Goal: Task Accomplishment & Management: Use online tool/utility

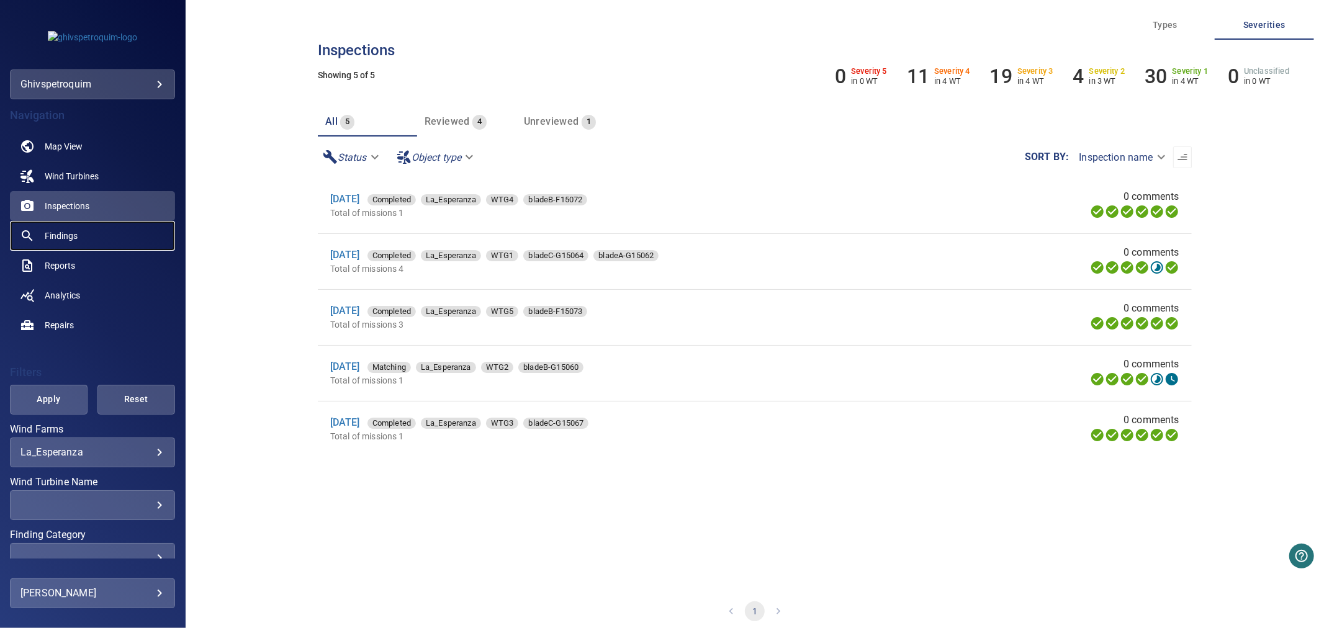
click at [68, 233] on span "Findings" at bounding box center [61, 236] width 33 height 12
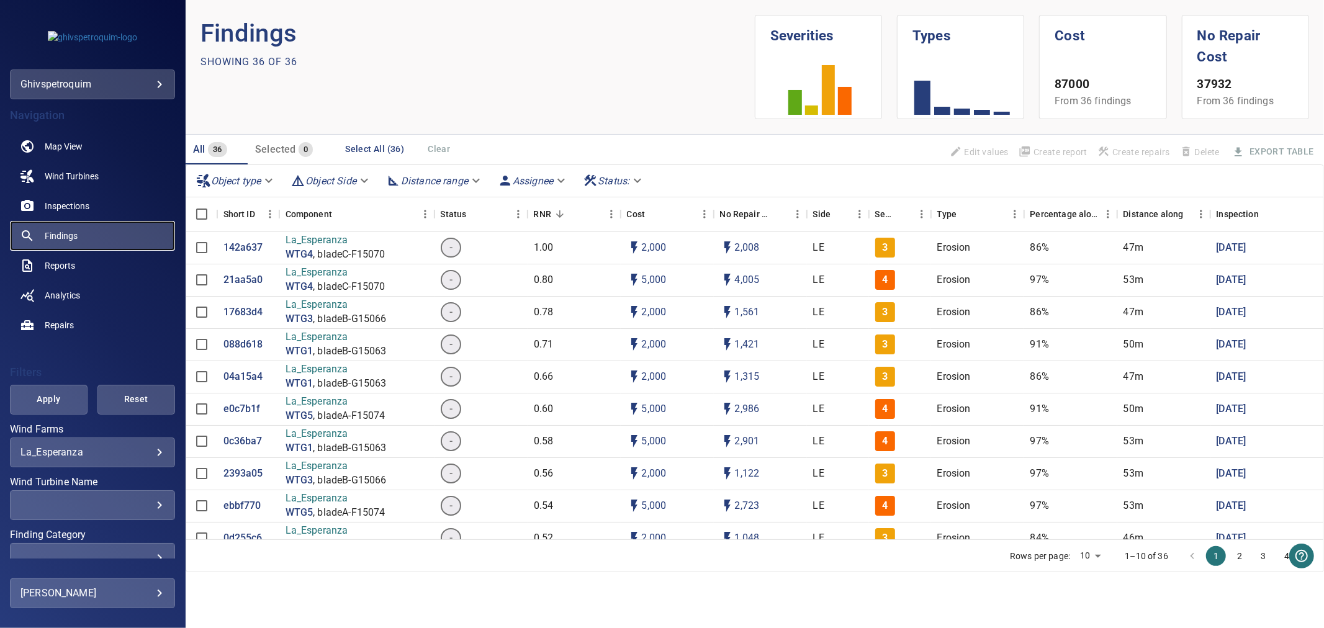
click at [42, 242] on link "Findings" at bounding box center [92, 236] width 165 height 30
click at [76, 153] on link "Map View" at bounding box center [92, 147] width 165 height 30
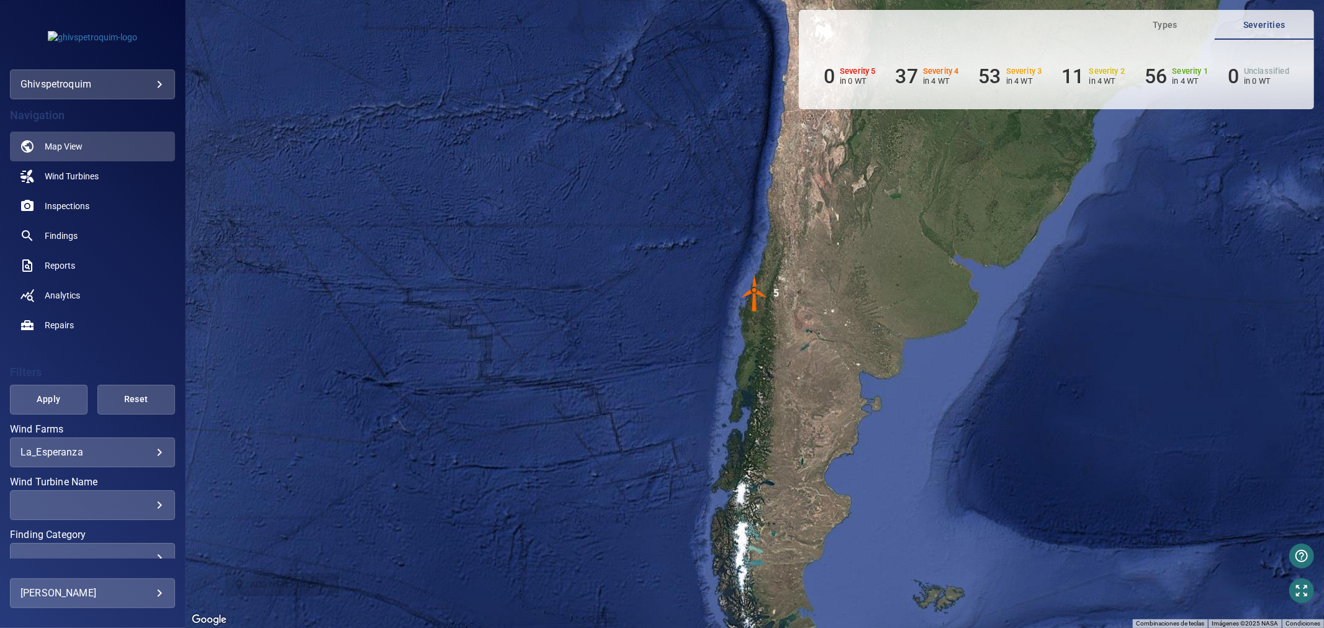
click at [753, 295] on img "5" at bounding box center [754, 293] width 37 height 37
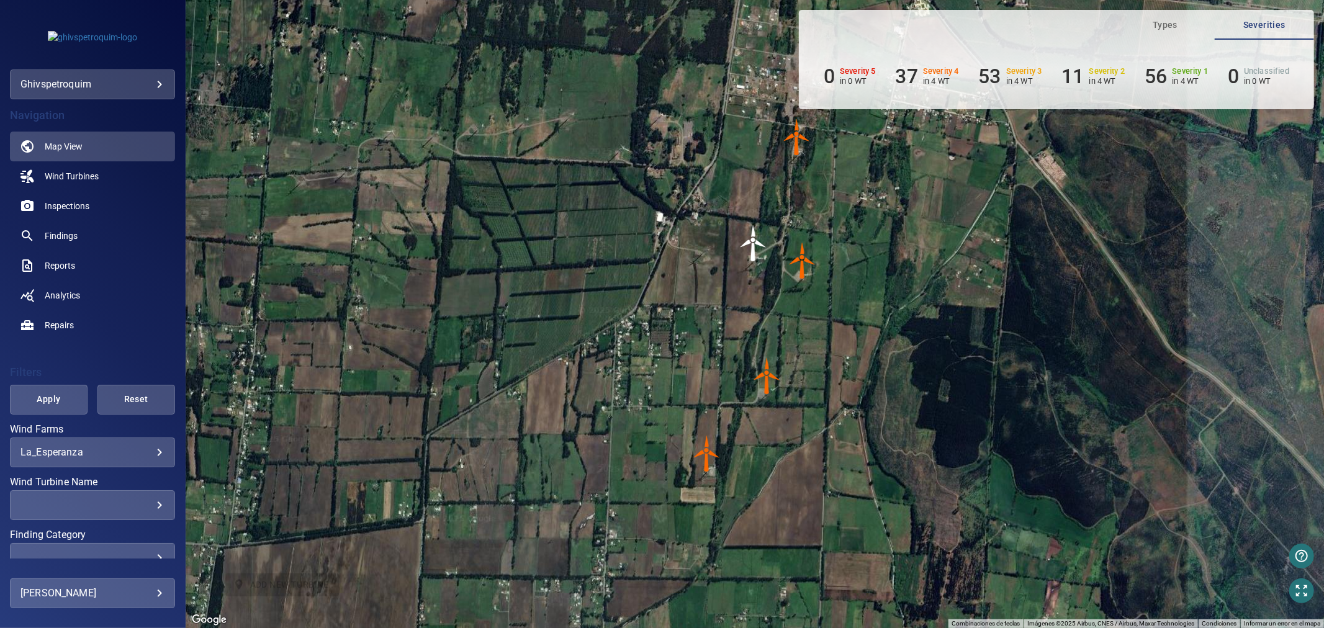
click at [792, 145] on img "WTG1" at bounding box center [797, 137] width 37 height 37
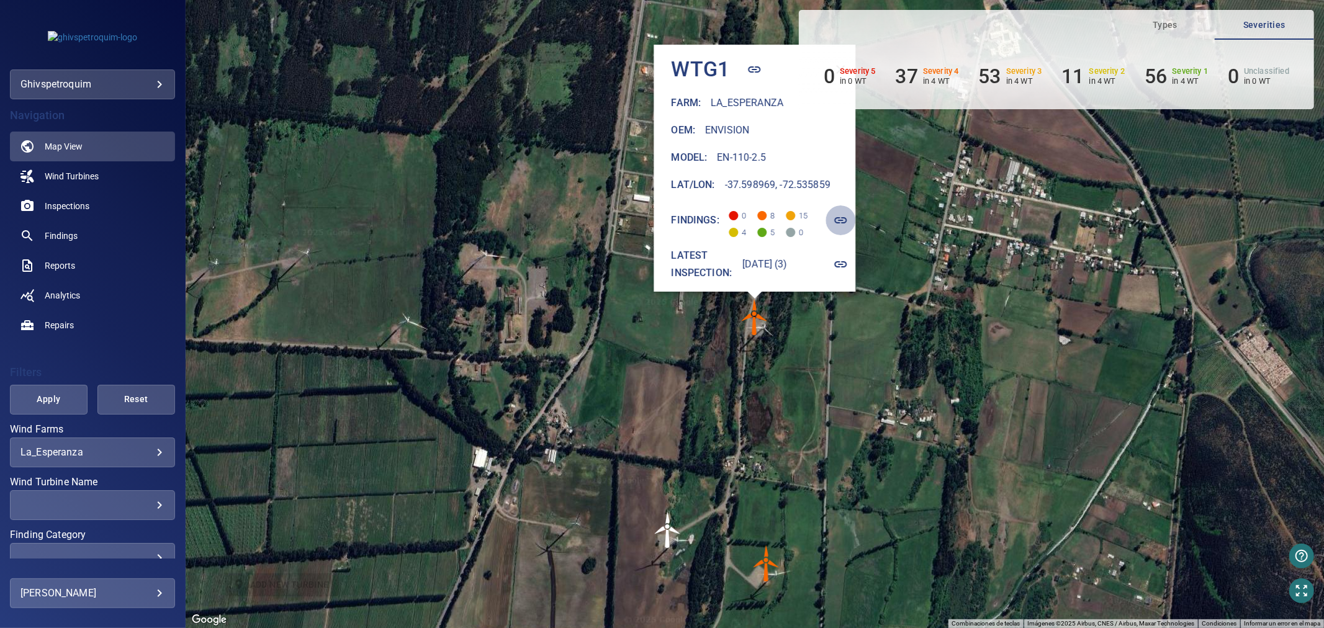
click at [846, 213] on icon "button" at bounding box center [840, 220] width 15 height 15
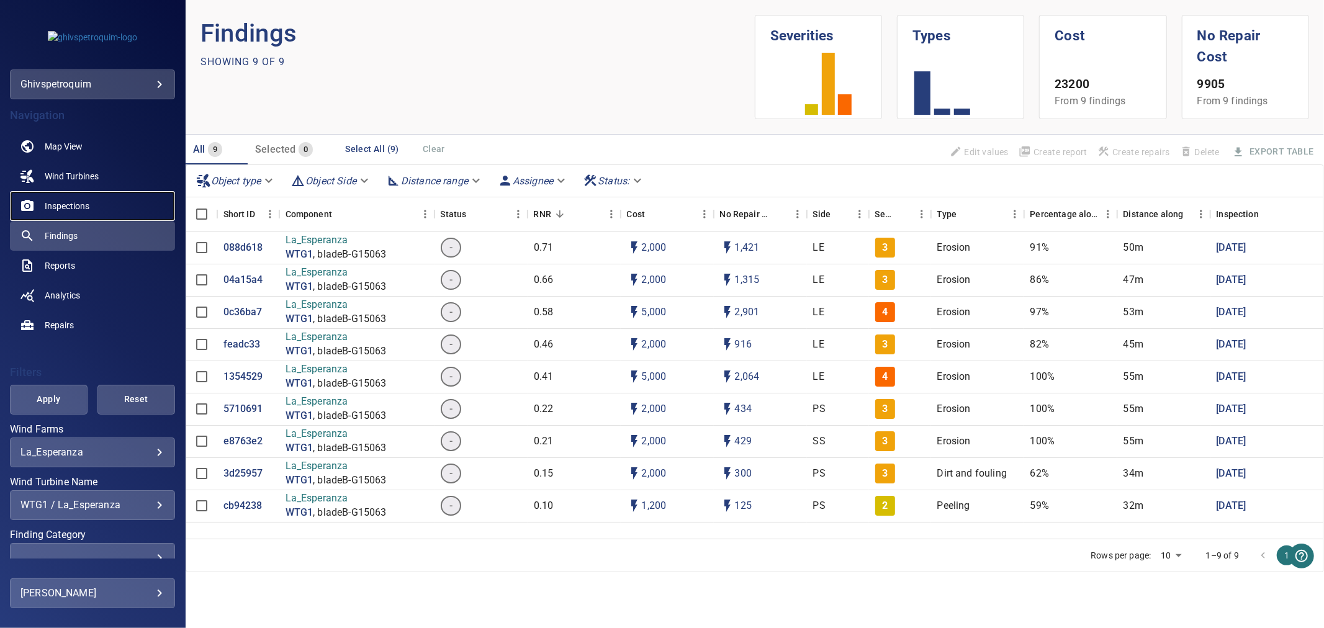
click at [60, 206] on span "Inspections" at bounding box center [67, 206] width 45 height 12
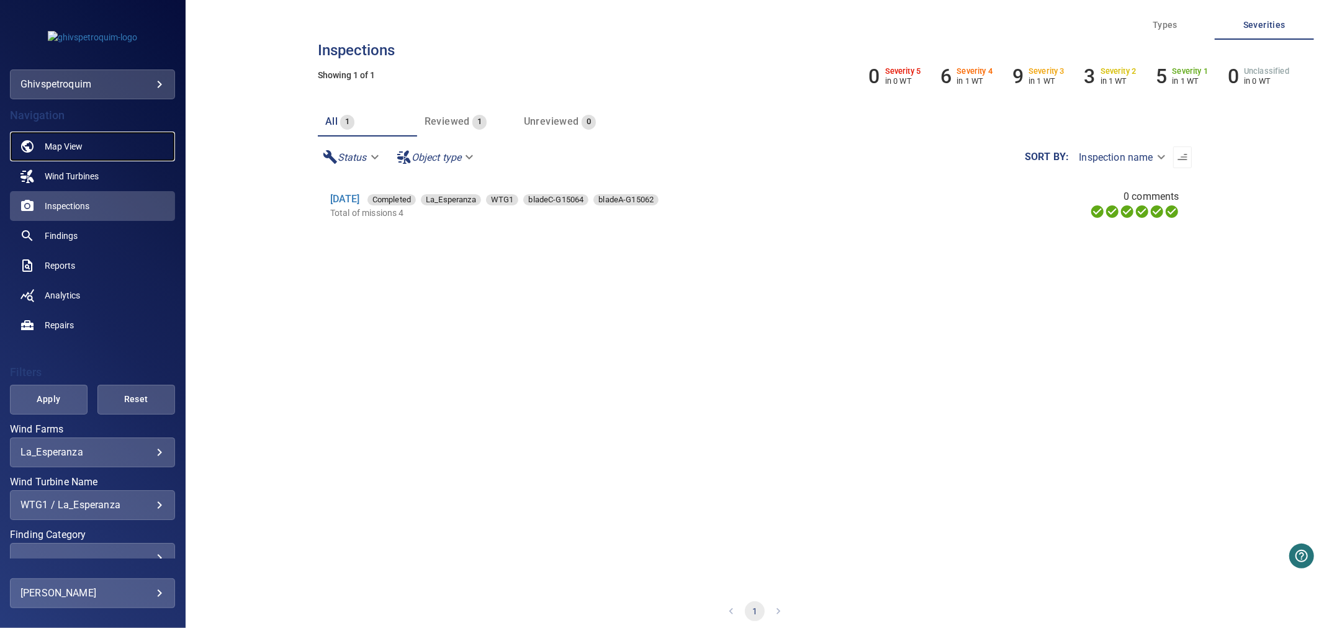
click at [63, 148] on span "Map View" at bounding box center [64, 146] width 38 height 12
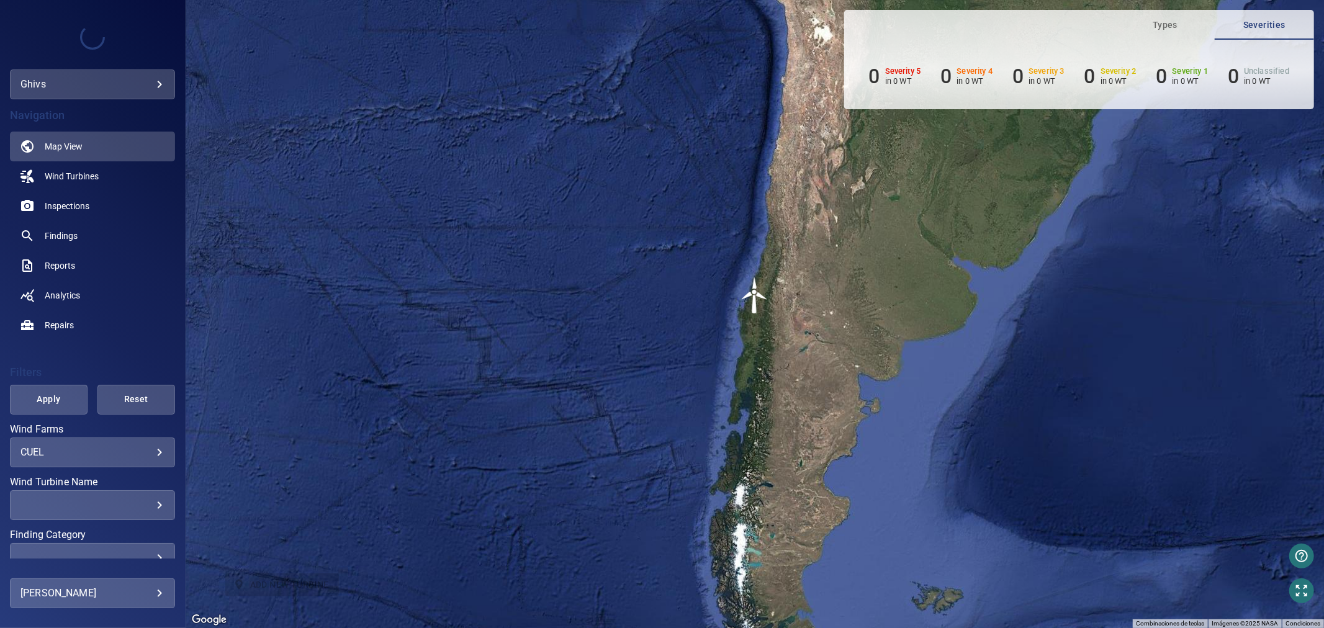
click at [135, 81] on body "**********" at bounding box center [662, 314] width 1324 height 628
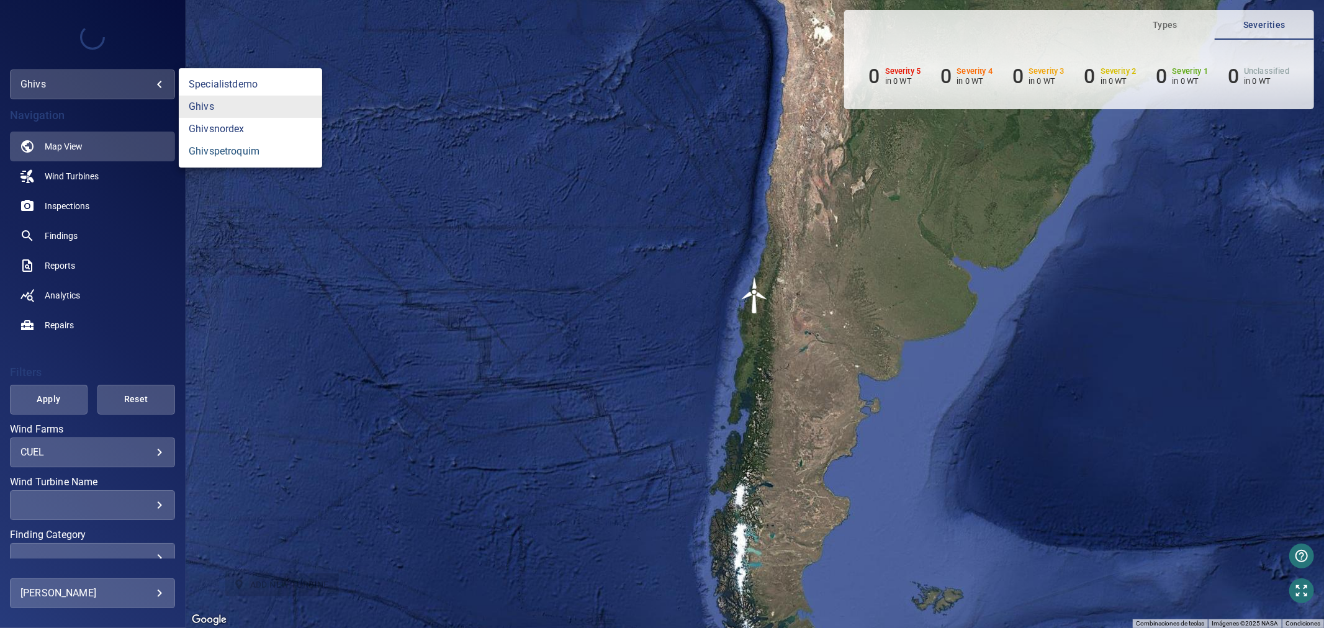
click at [244, 152] on link "ghivspetroquim" at bounding box center [250, 151] width 143 height 22
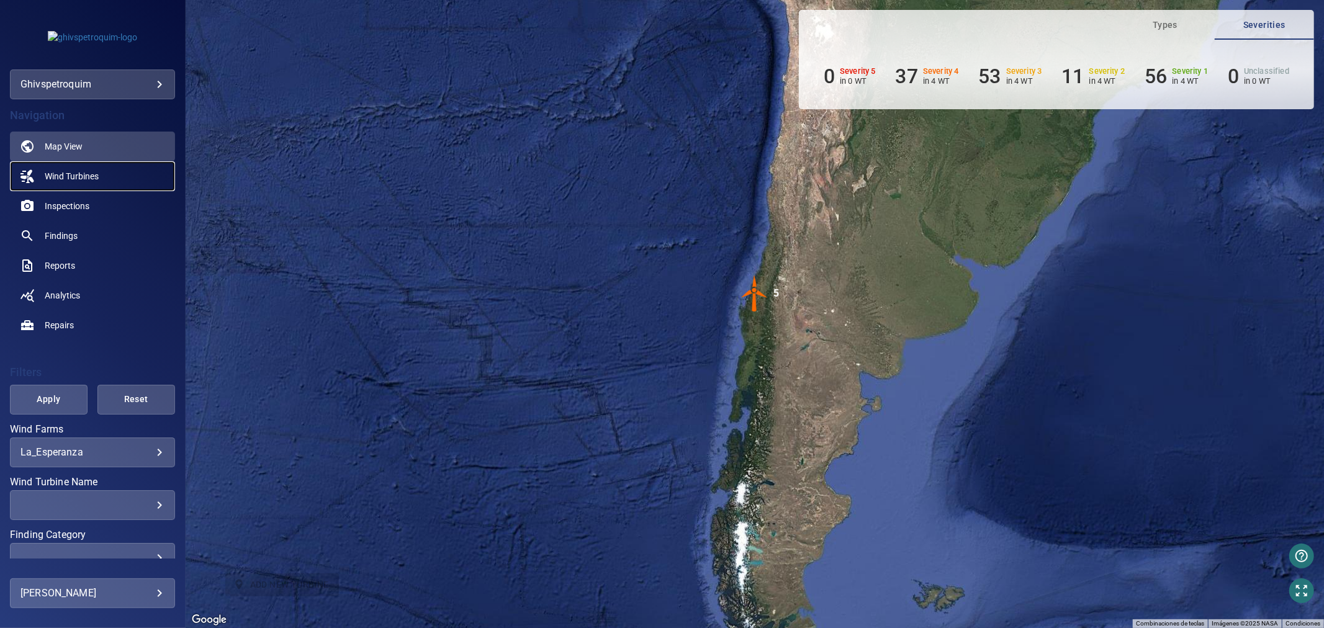
click at [115, 176] on link "Wind Turbines" at bounding box center [92, 176] width 165 height 30
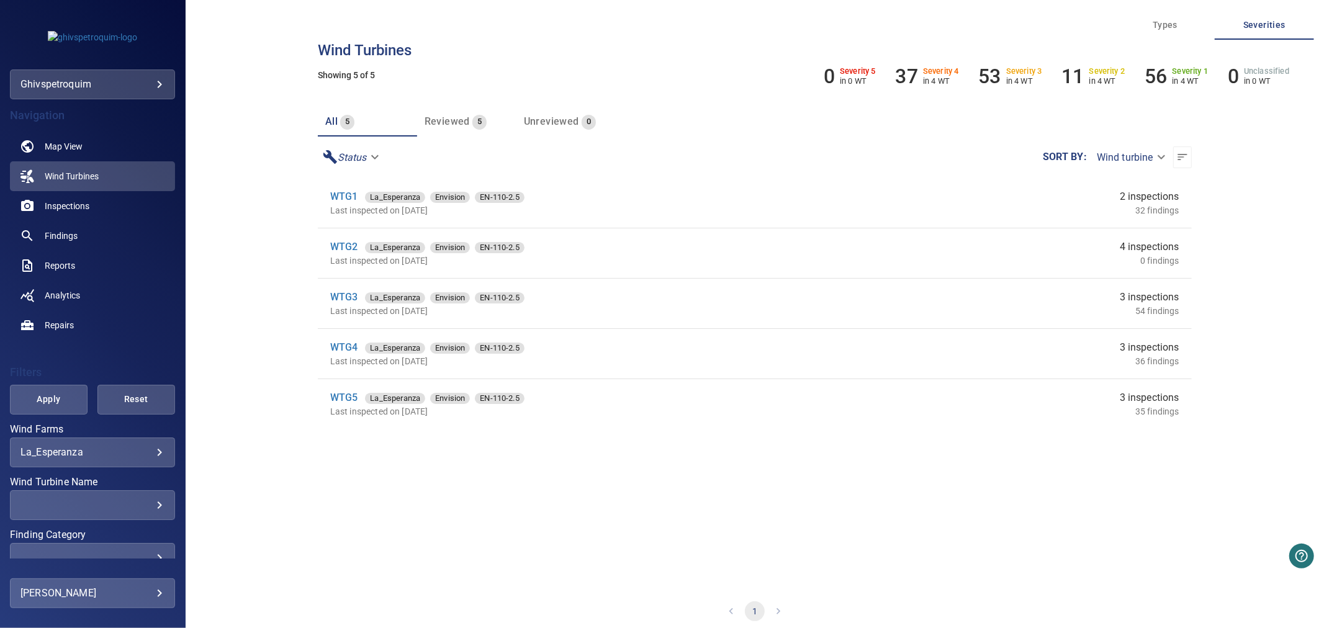
click at [571, 217] on li "WTG1 La_Esperanza Envision EN-110-2.5 Last inspected on 23 Sep 2025 2 inspectio…" at bounding box center [755, 203] width 874 height 50
click at [337, 199] on link "WTG1" at bounding box center [344, 197] width 28 height 12
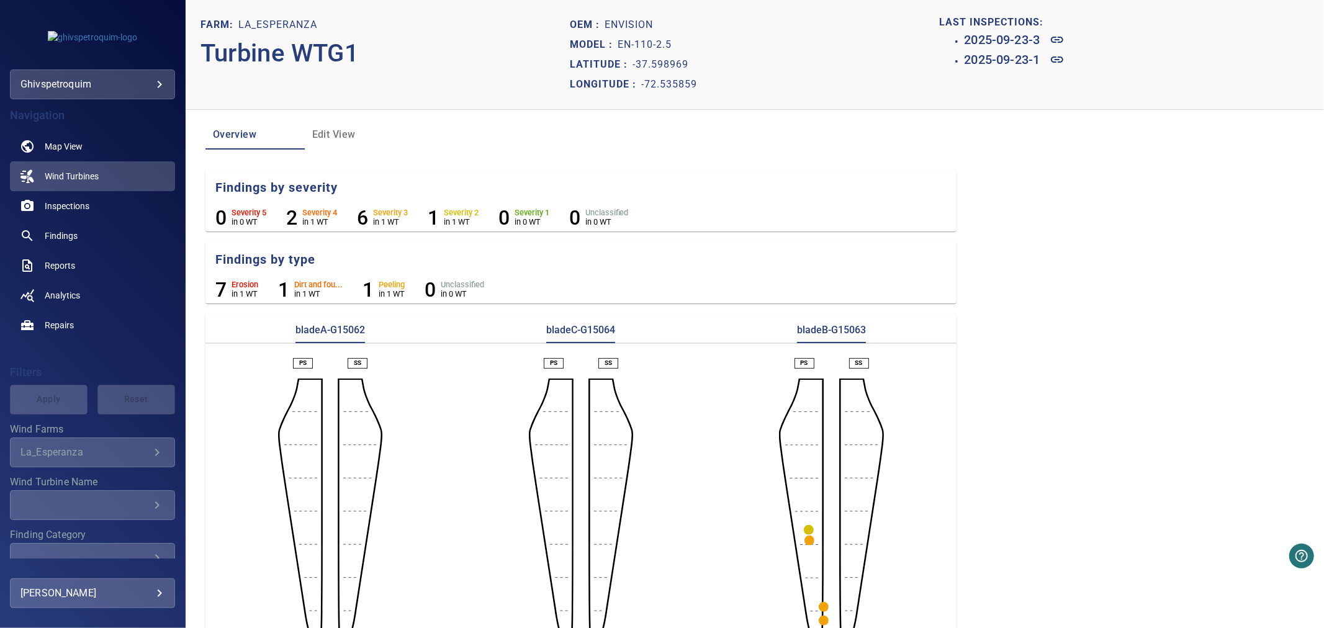
click at [343, 135] on span "Edit View" at bounding box center [354, 134] width 84 height 17
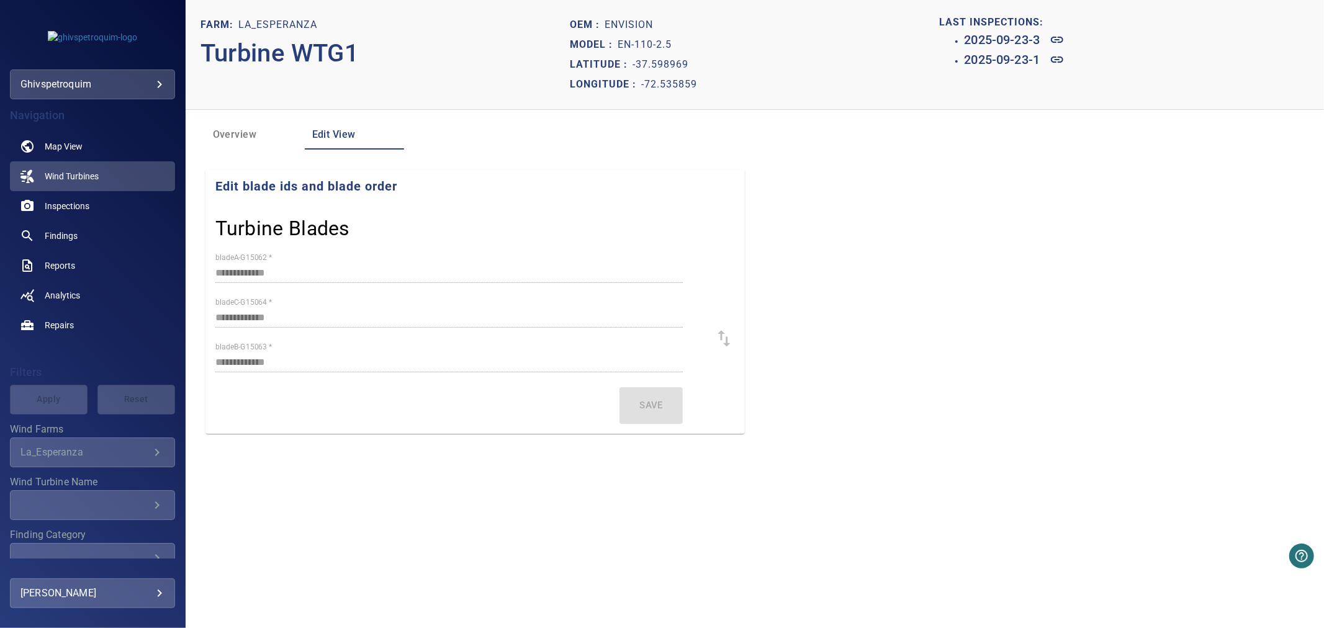
click at [265, 135] on span "Overview" at bounding box center [255, 134] width 84 height 17
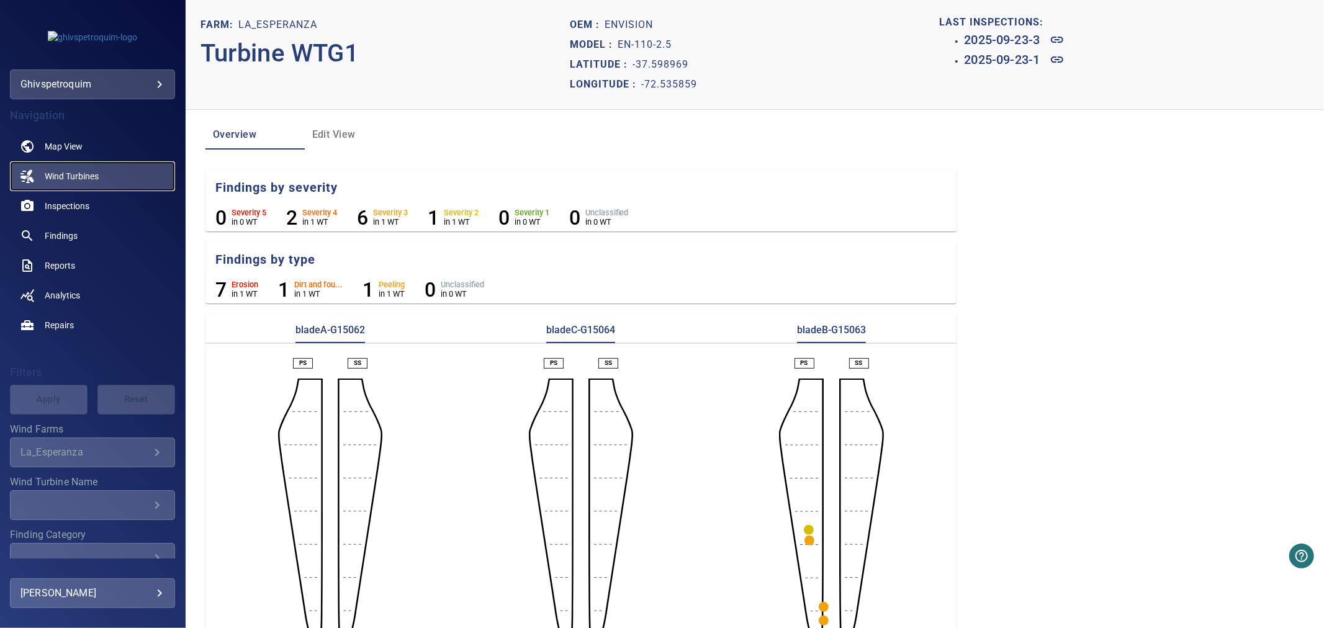
click at [70, 175] on span "Wind Turbines" at bounding box center [72, 176] width 54 height 12
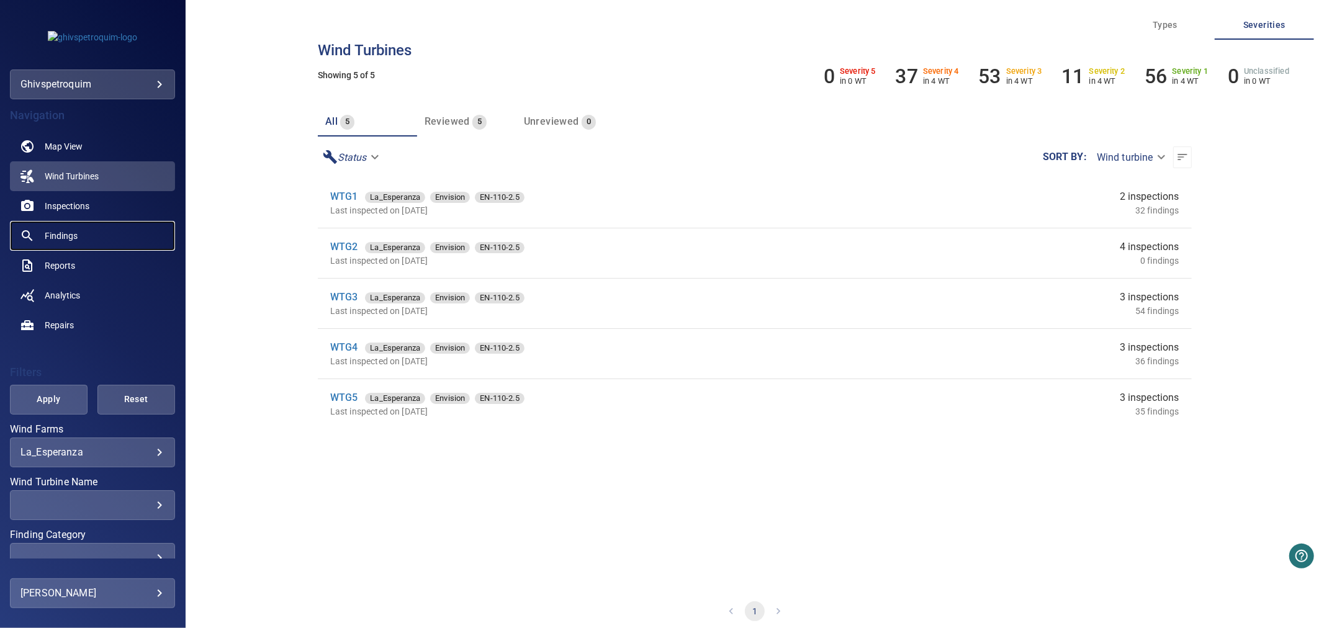
click at [84, 230] on link "Findings" at bounding box center [92, 236] width 165 height 30
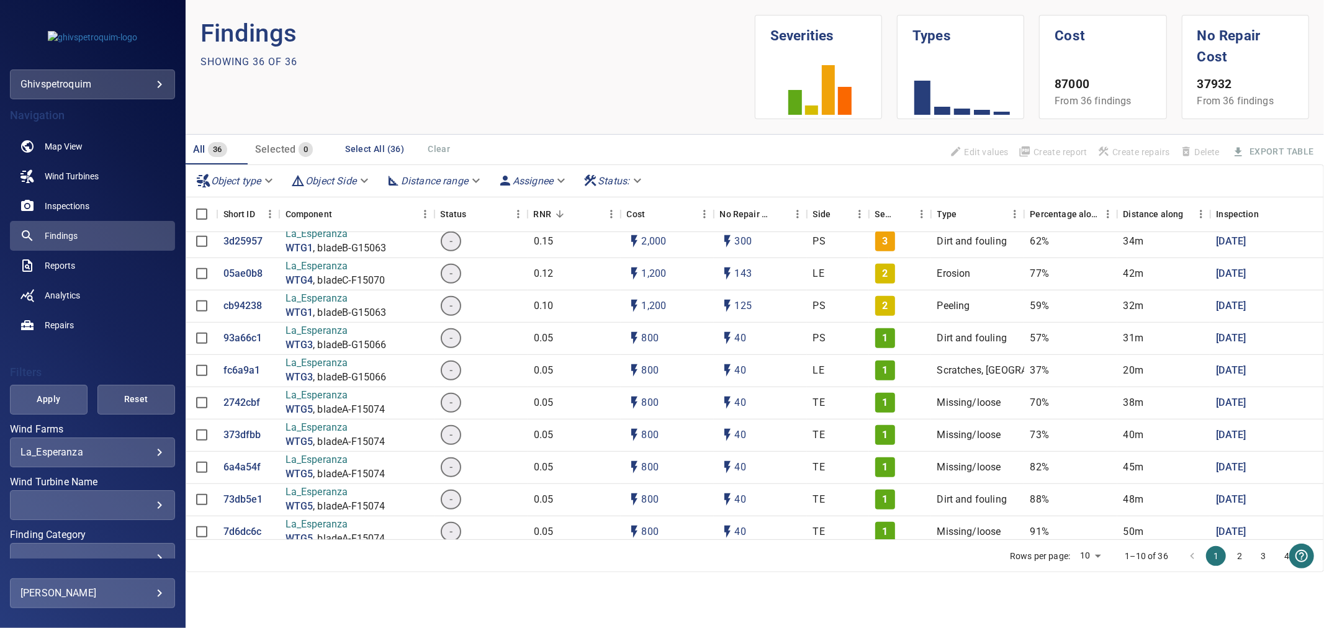
scroll to position [864, 0]
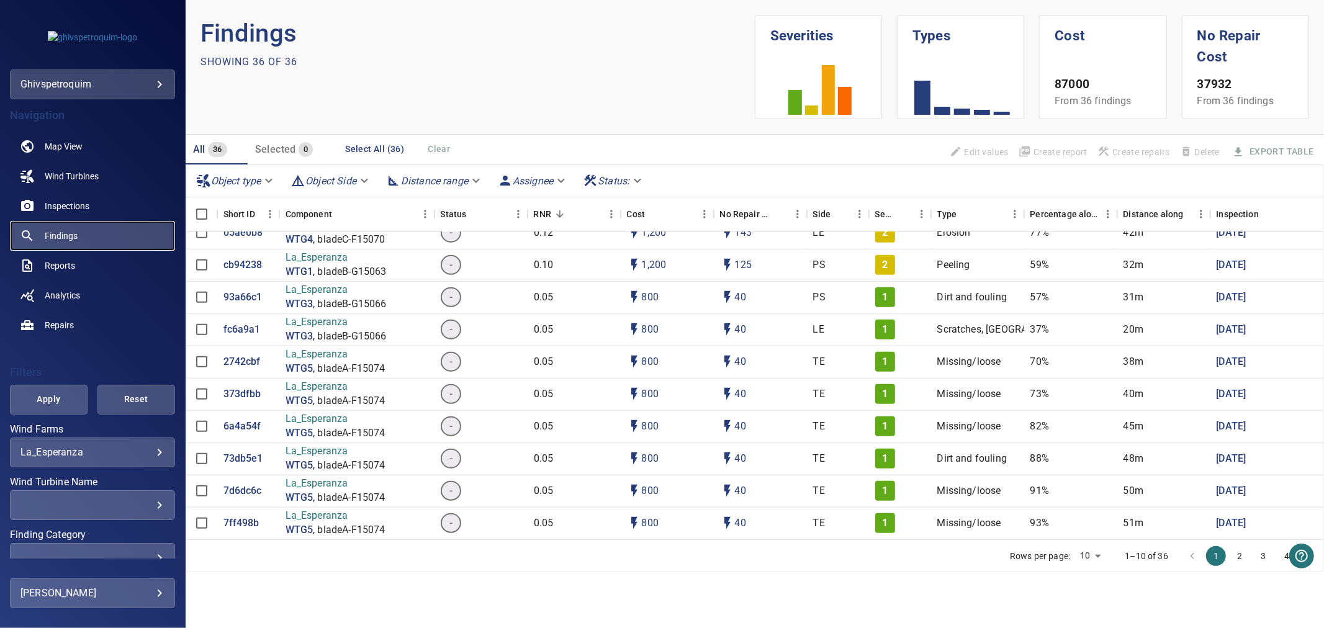
click at [58, 233] on span "Findings" at bounding box center [61, 236] width 33 height 12
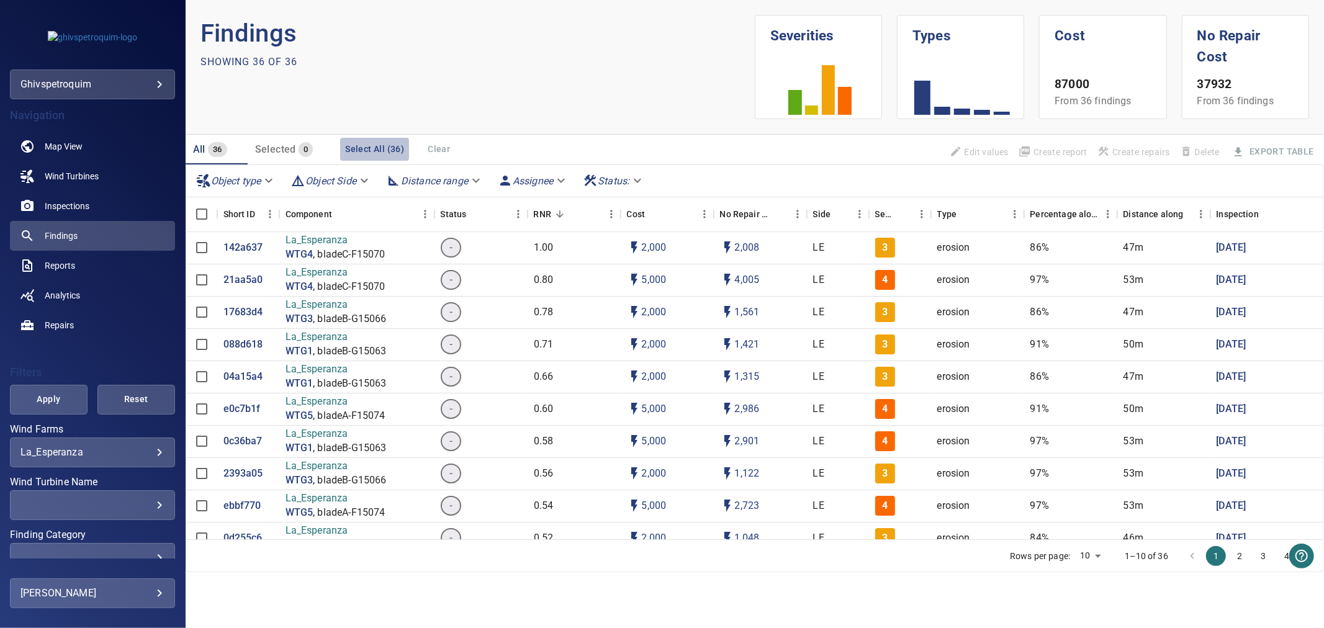
click at [381, 145] on button "Select All (36)" at bounding box center [374, 149] width 69 height 23
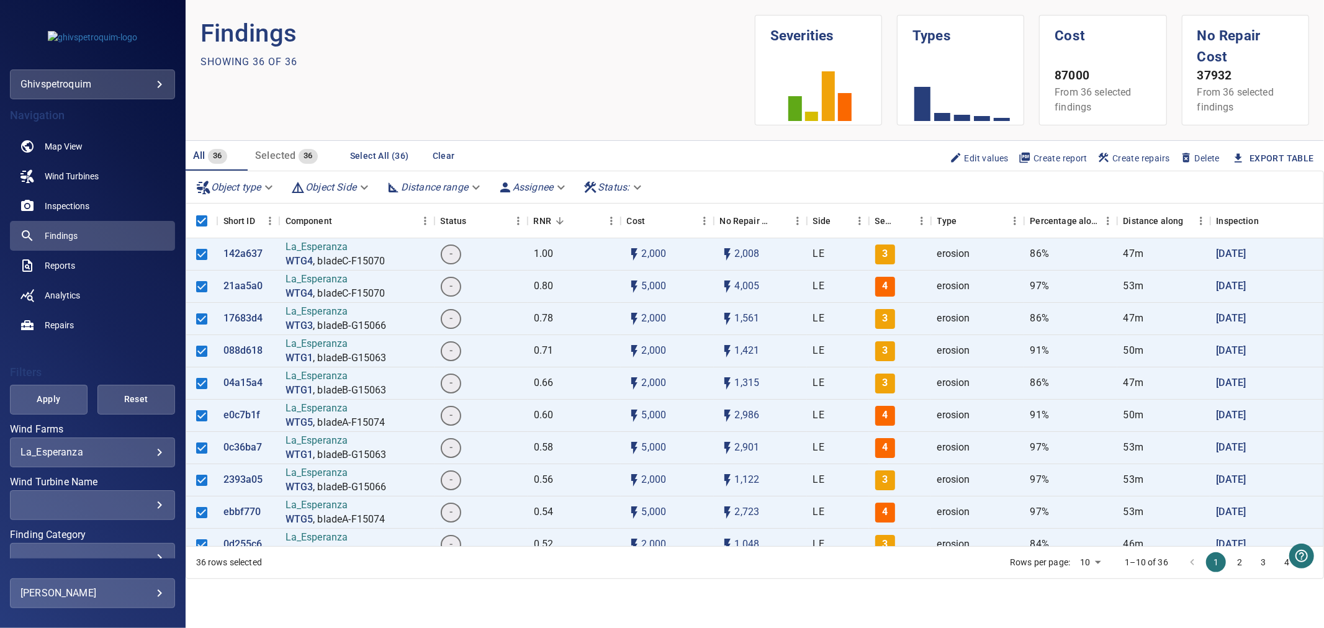
click at [381, 145] on button "Select All (36)" at bounding box center [379, 156] width 69 height 23
click at [201, 150] on span "All" at bounding box center [199, 156] width 12 height 12
click at [397, 148] on button "Select All (36)" at bounding box center [379, 156] width 69 height 23
click at [62, 232] on span "Findings" at bounding box center [61, 236] width 33 height 12
click at [55, 200] on span "Inspections" at bounding box center [67, 206] width 45 height 12
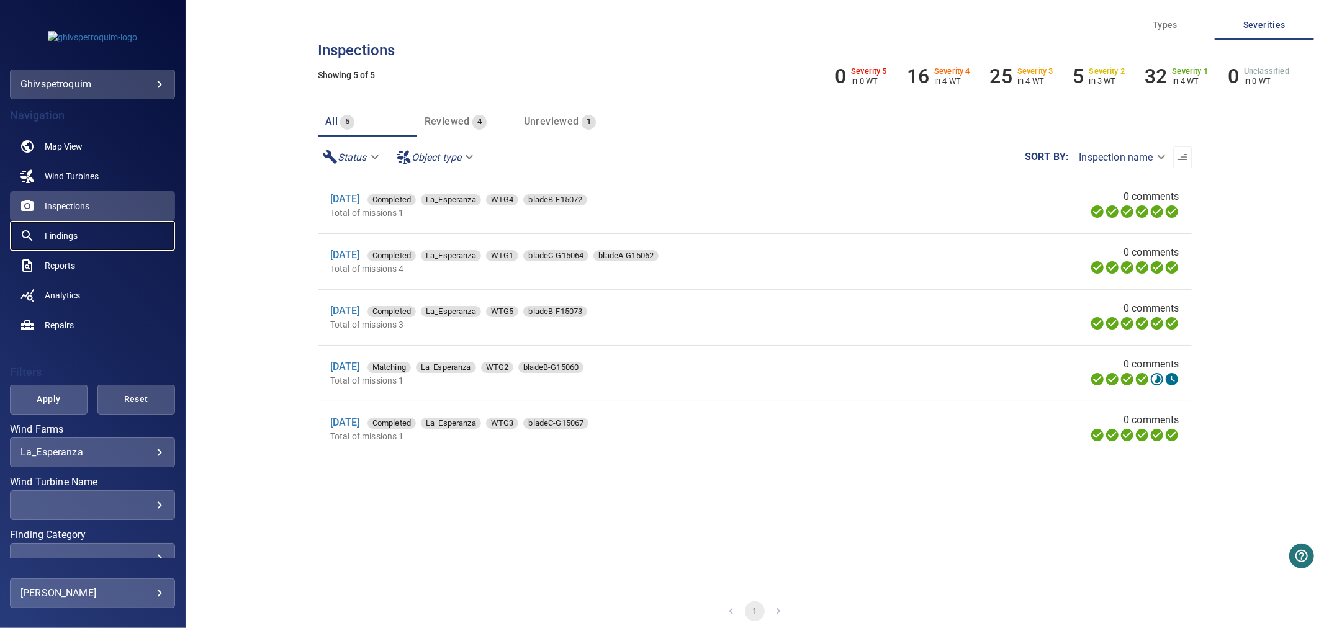
click at [65, 233] on span "Findings" at bounding box center [61, 236] width 33 height 12
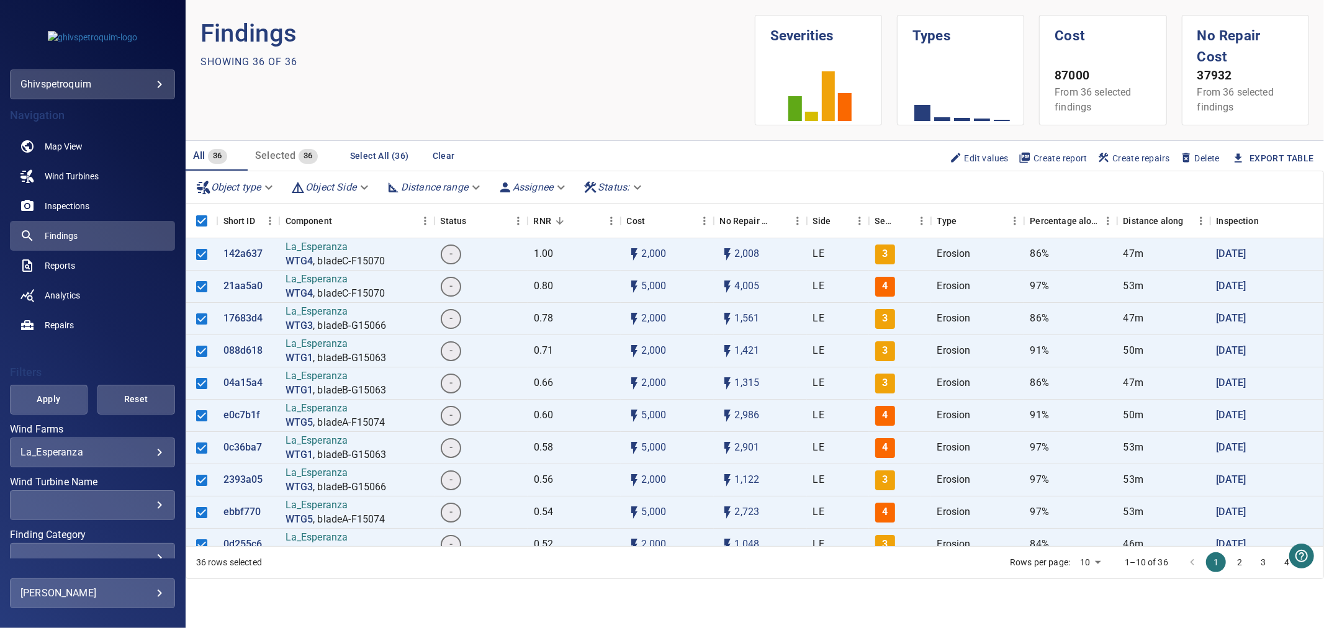
click at [201, 171] on div "Object type Object Side Distance range Assignee Status :" at bounding box center [755, 187] width 1138 height 32
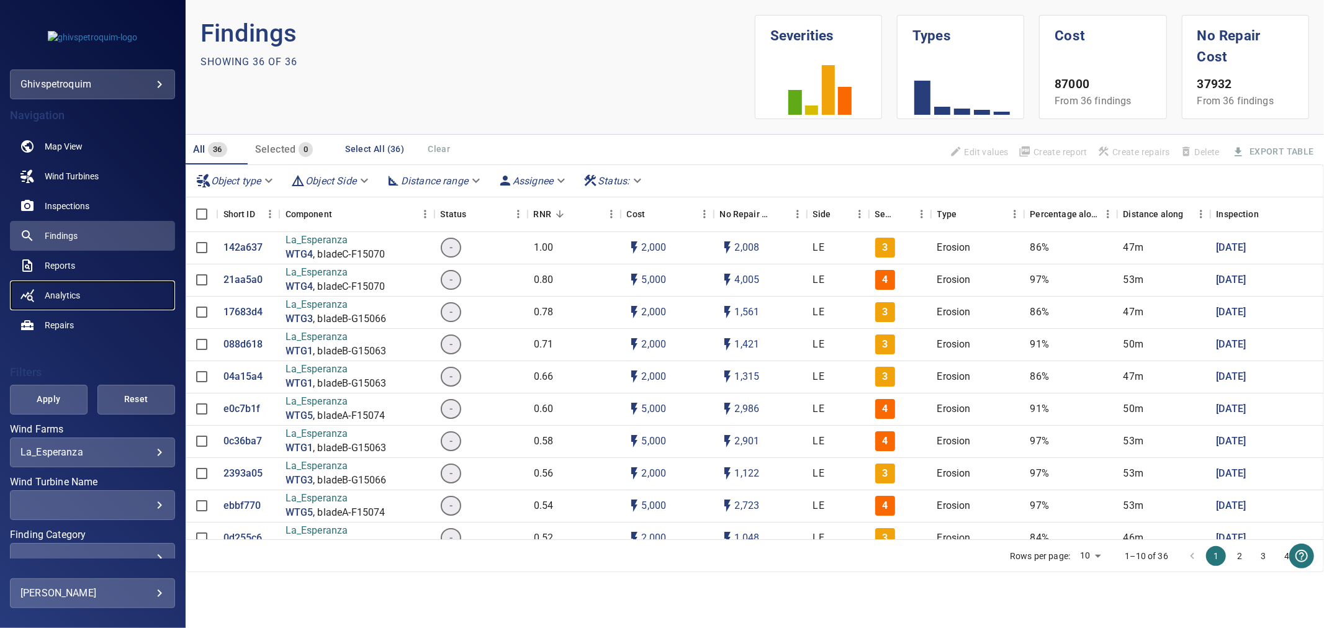
click at [71, 292] on span "Analytics" at bounding box center [62, 295] width 35 height 12
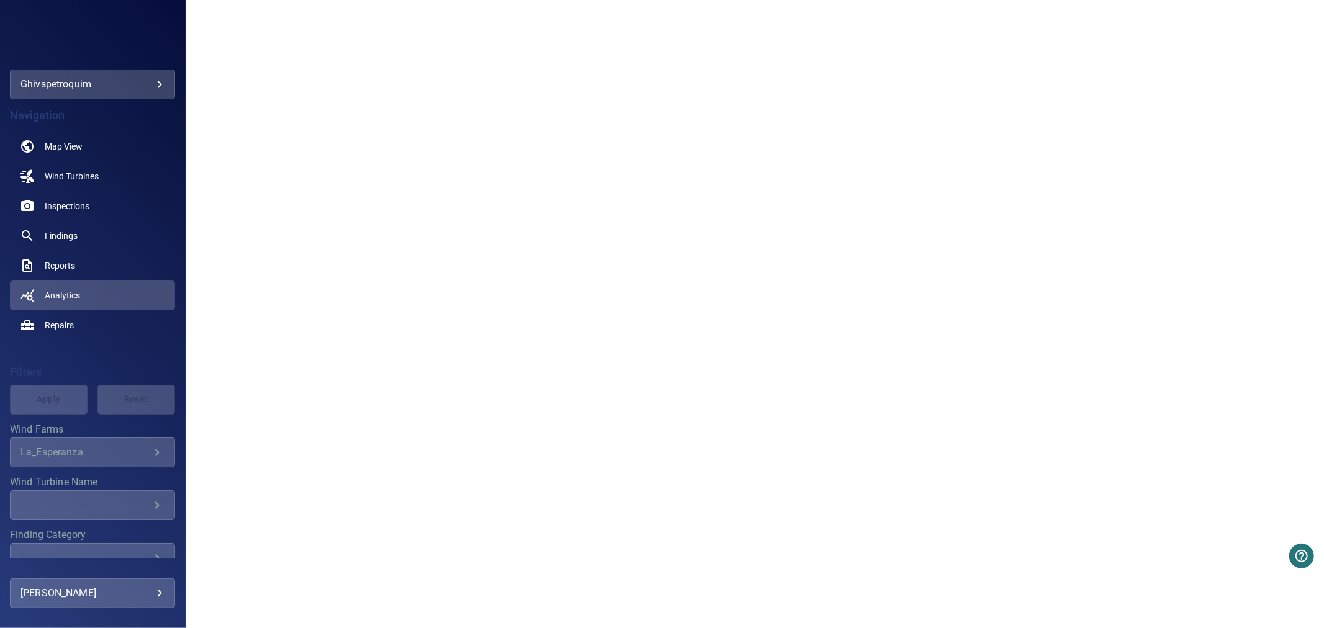
scroll to position [938, 0]
click at [83, 232] on link "Findings" at bounding box center [92, 236] width 165 height 30
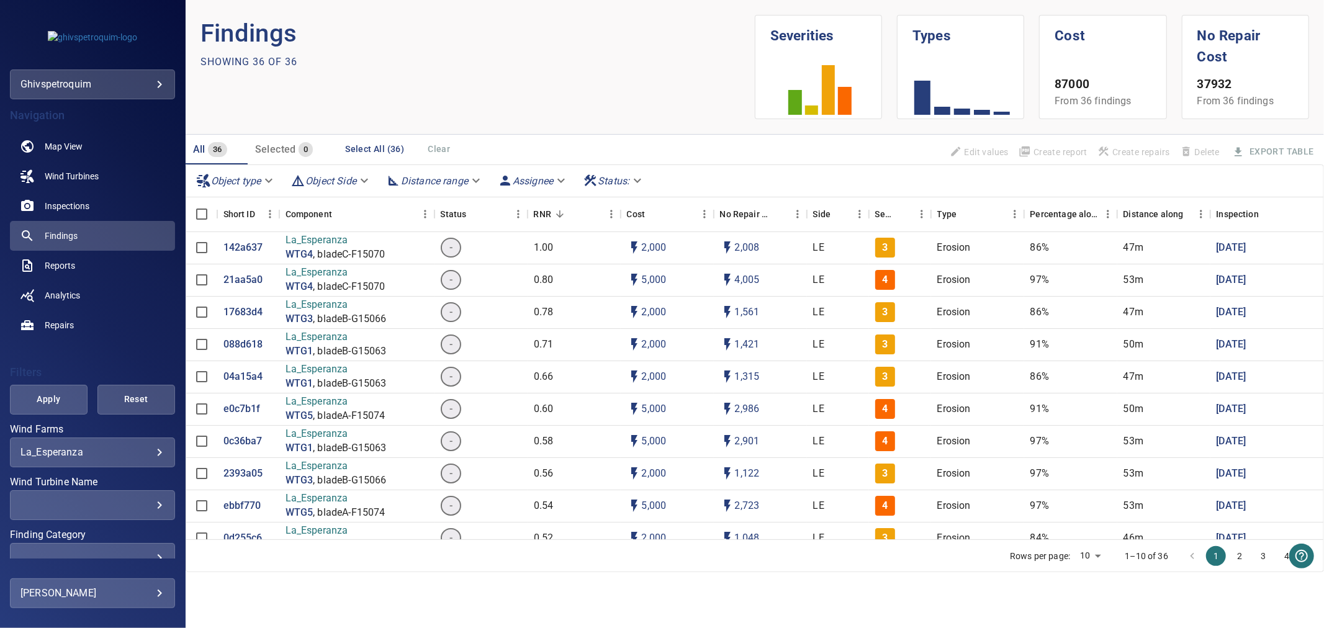
click at [640, 173] on body "**********" at bounding box center [662, 314] width 1324 height 628
click at [703, 181] on div at bounding box center [662, 314] width 1324 height 628
click at [61, 210] on span "Inspections" at bounding box center [67, 206] width 45 height 12
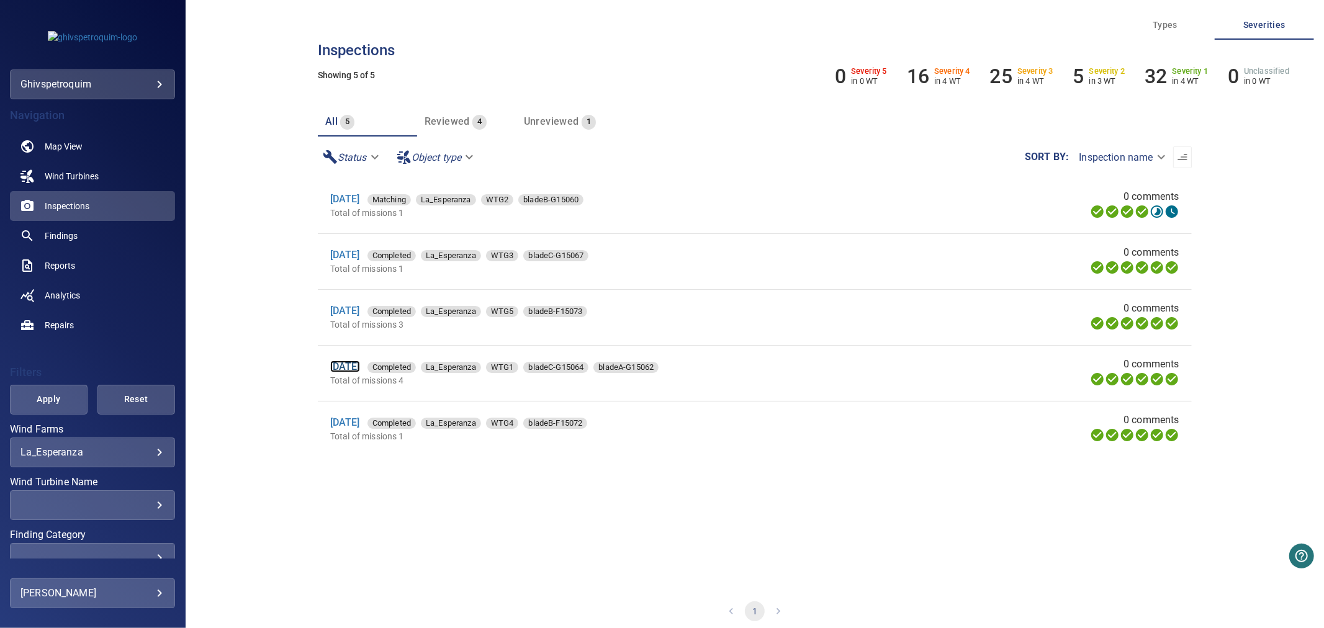
click at [360, 371] on link "23 Sep 2025" at bounding box center [345, 367] width 30 height 12
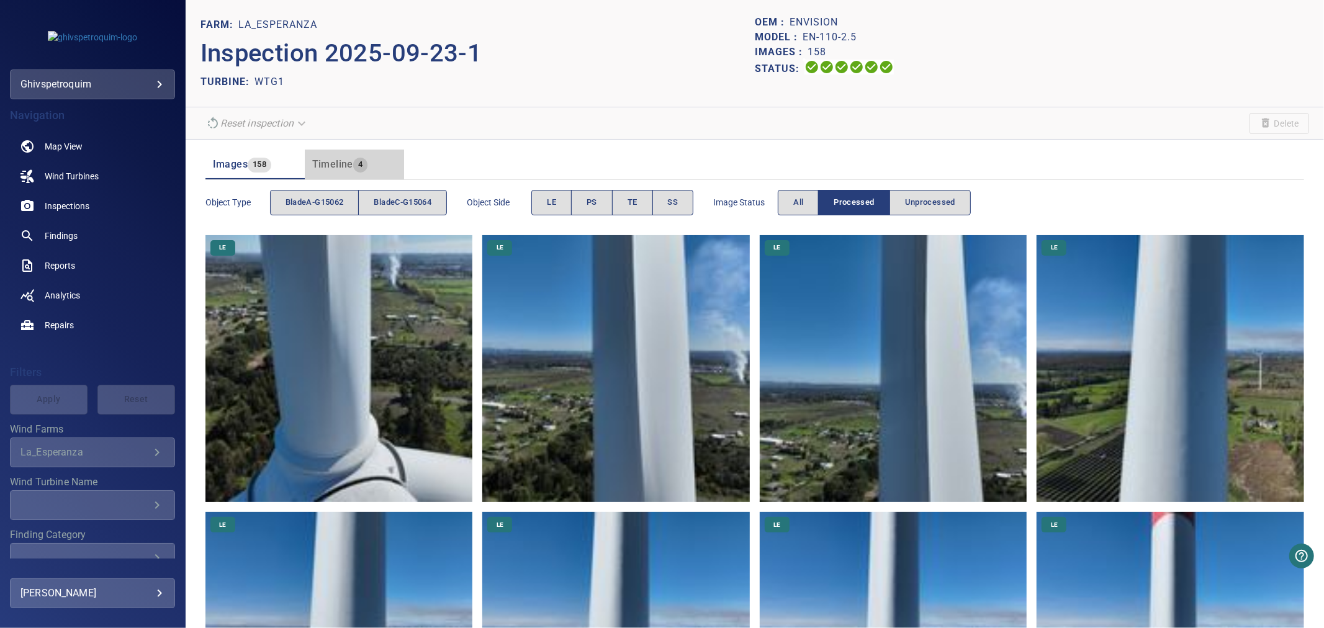
click at [333, 162] on span "Timeline" at bounding box center [332, 164] width 41 height 12
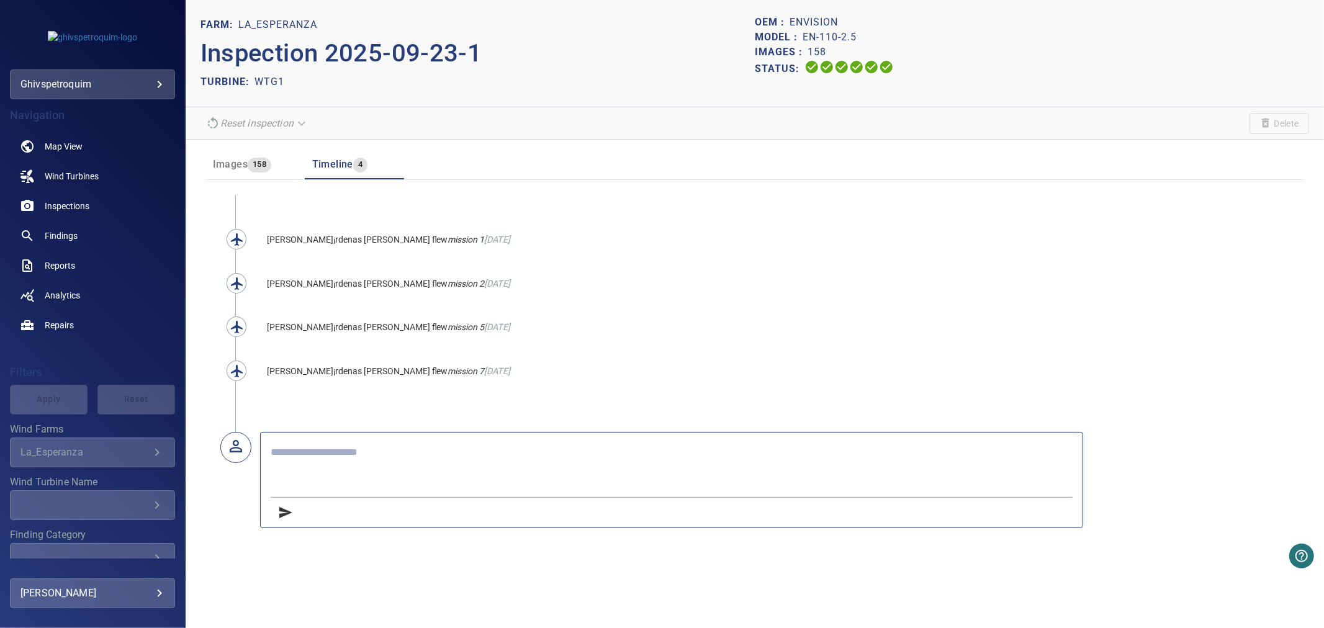
click at [231, 157] on div "Images 158" at bounding box center [242, 164] width 59 height 17
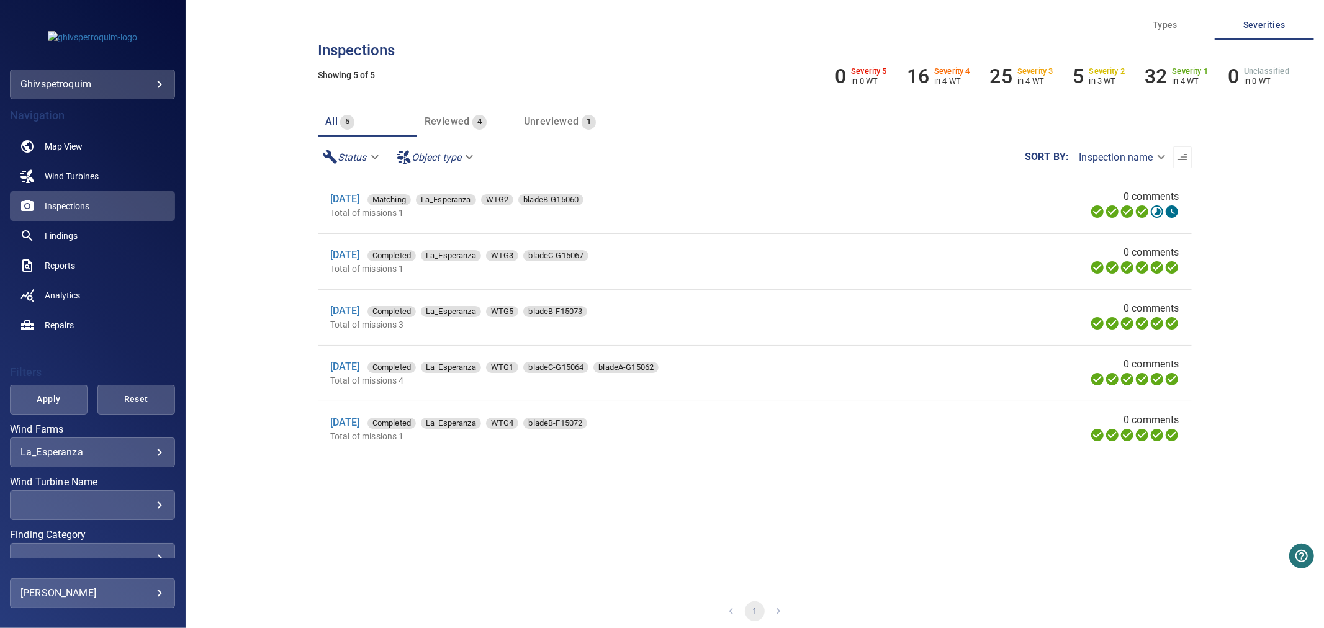
click at [364, 262] on div "25 Sep 2025 Completed La_Esperanza WTG3 bladeC-G15067" at bounding box center [585, 255] width 510 height 15
click at [360, 258] on link "25 Sep 2025" at bounding box center [345, 255] width 30 height 12
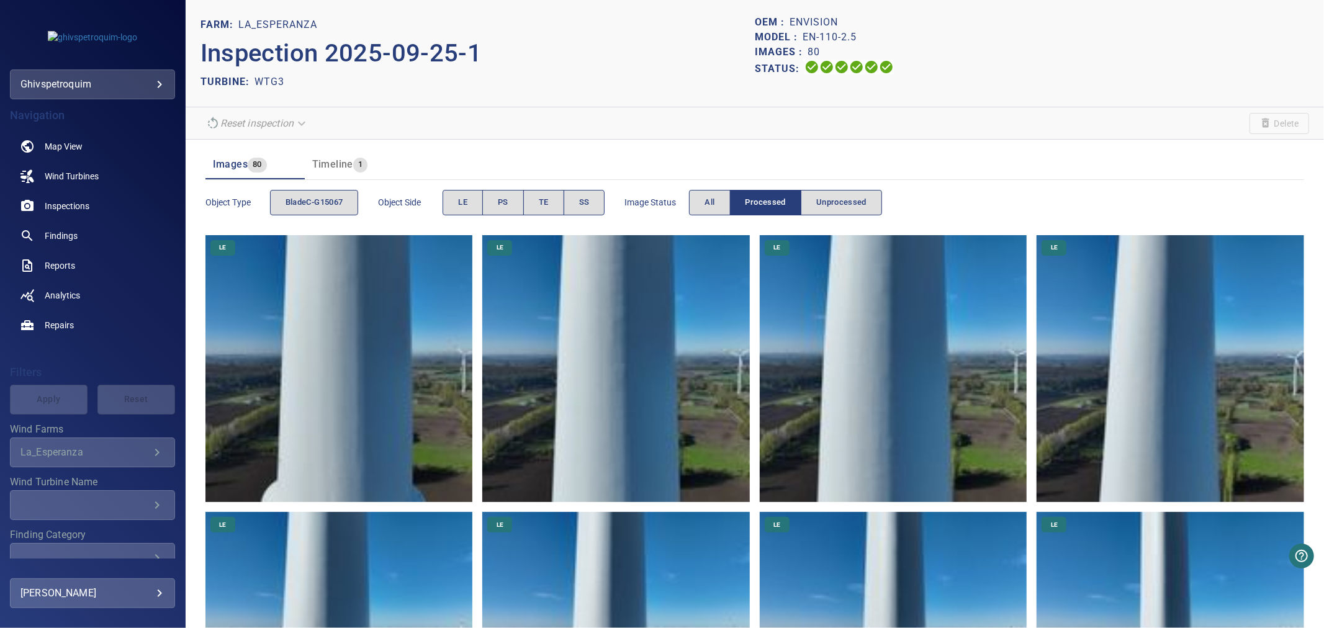
click at [323, 166] on span "Timeline" at bounding box center [332, 164] width 41 height 12
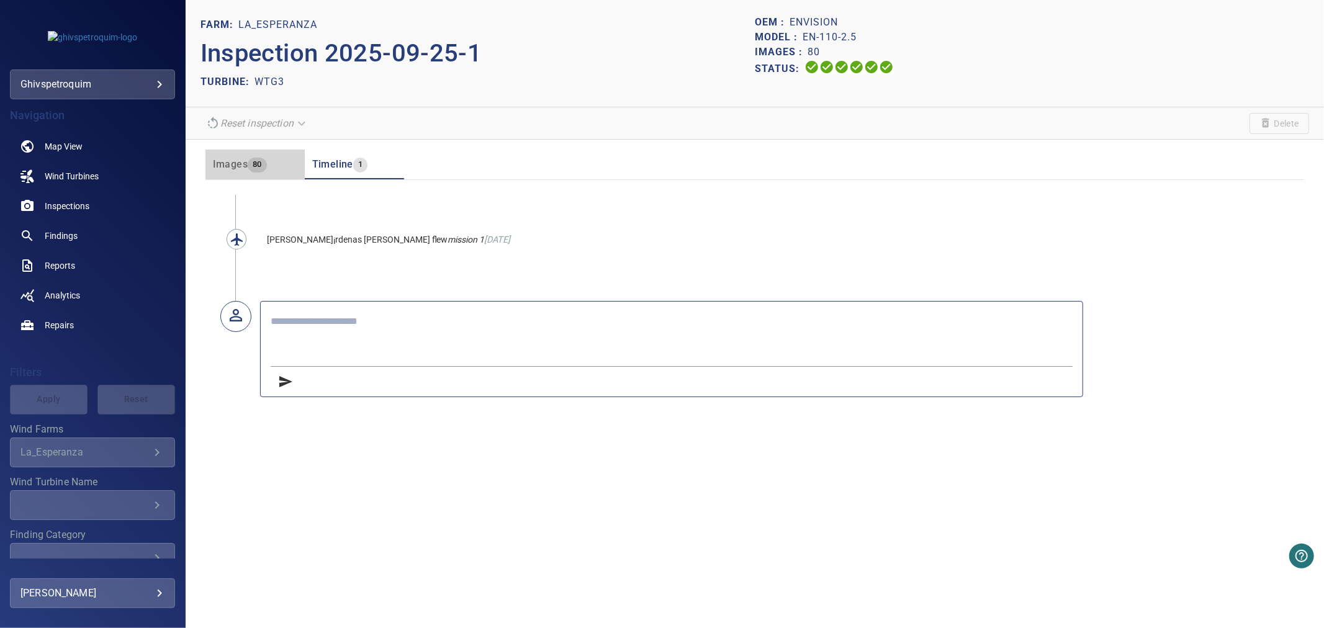
click at [231, 166] on span "Images" at bounding box center [230, 164] width 35 height 12
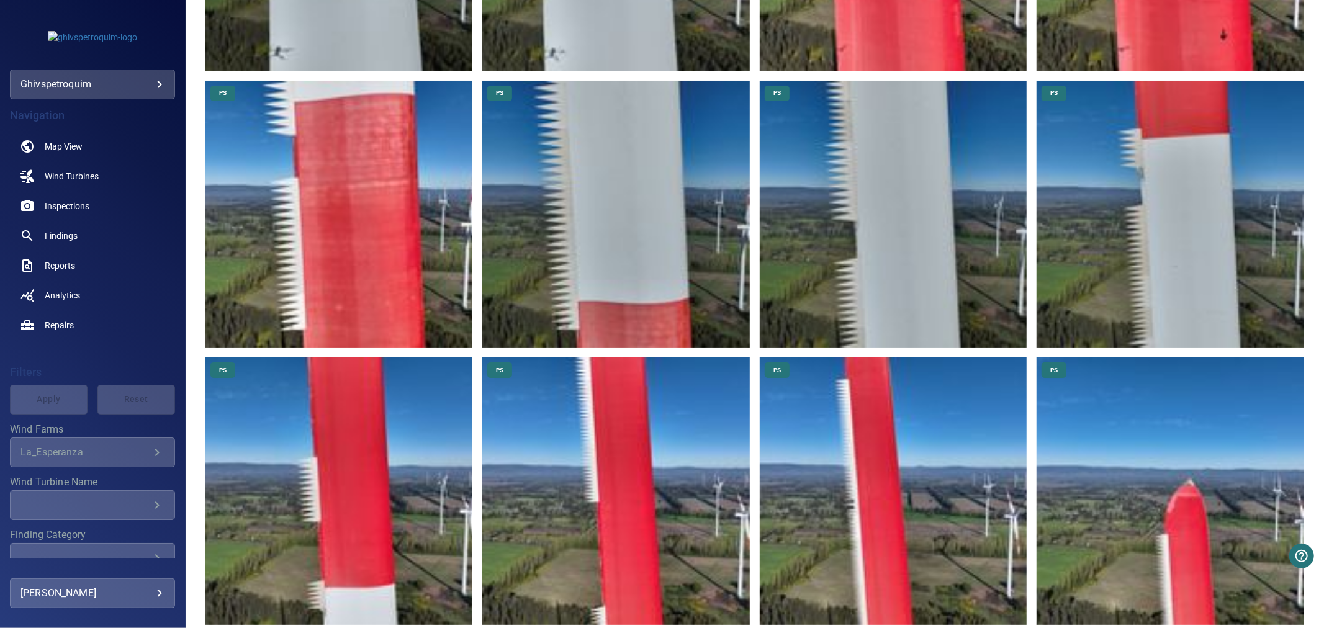
scroll to position [2690, 0]
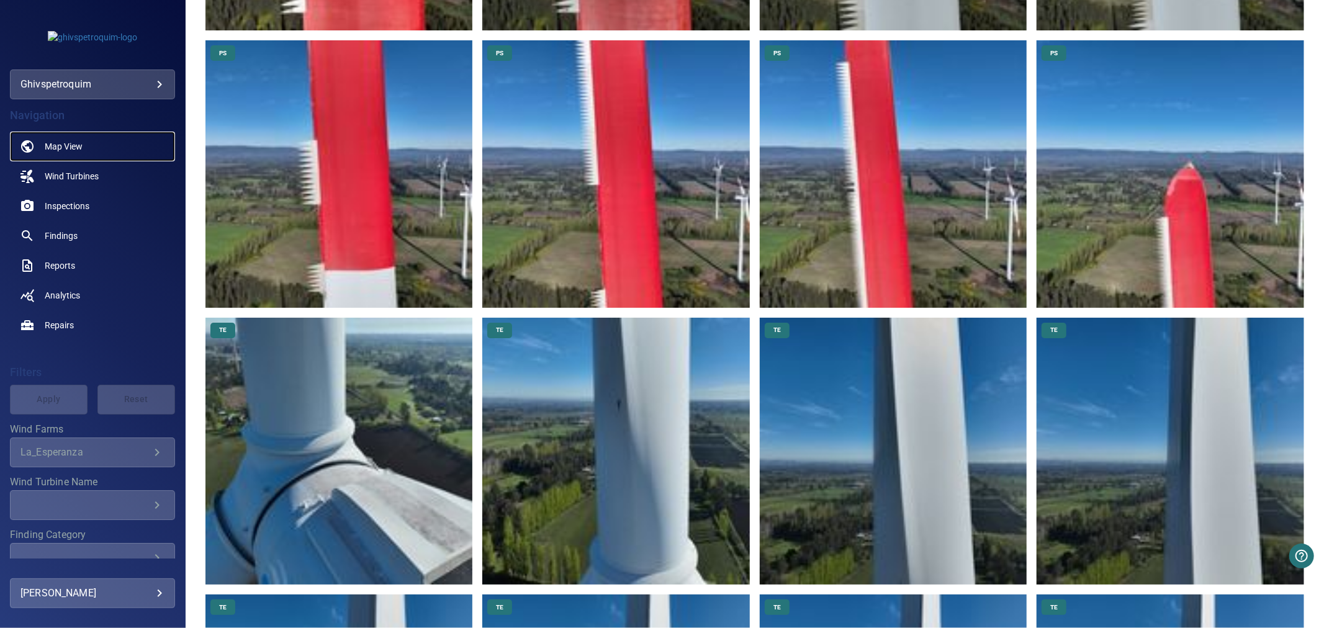
click at [79, 150] on span "Map View" at bounding box center [64, 146] width 38 height 12
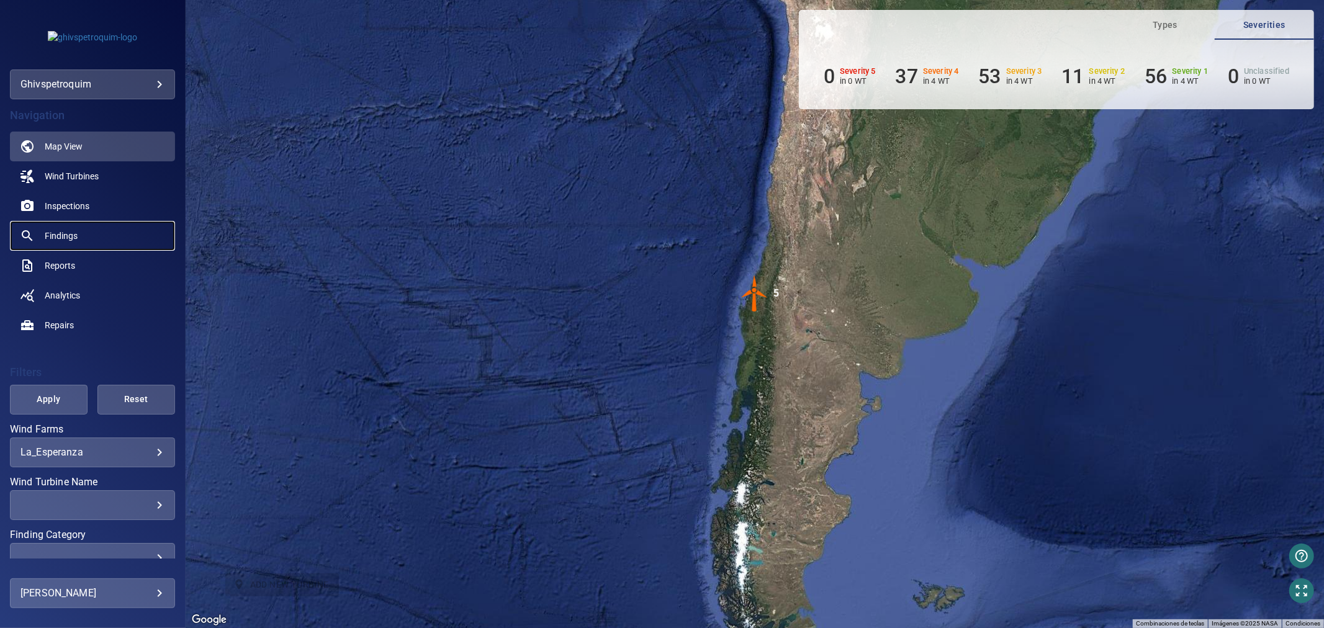
click at [57, 243] on link "Findings" at bounding box center [92, 236] width 165 height 30
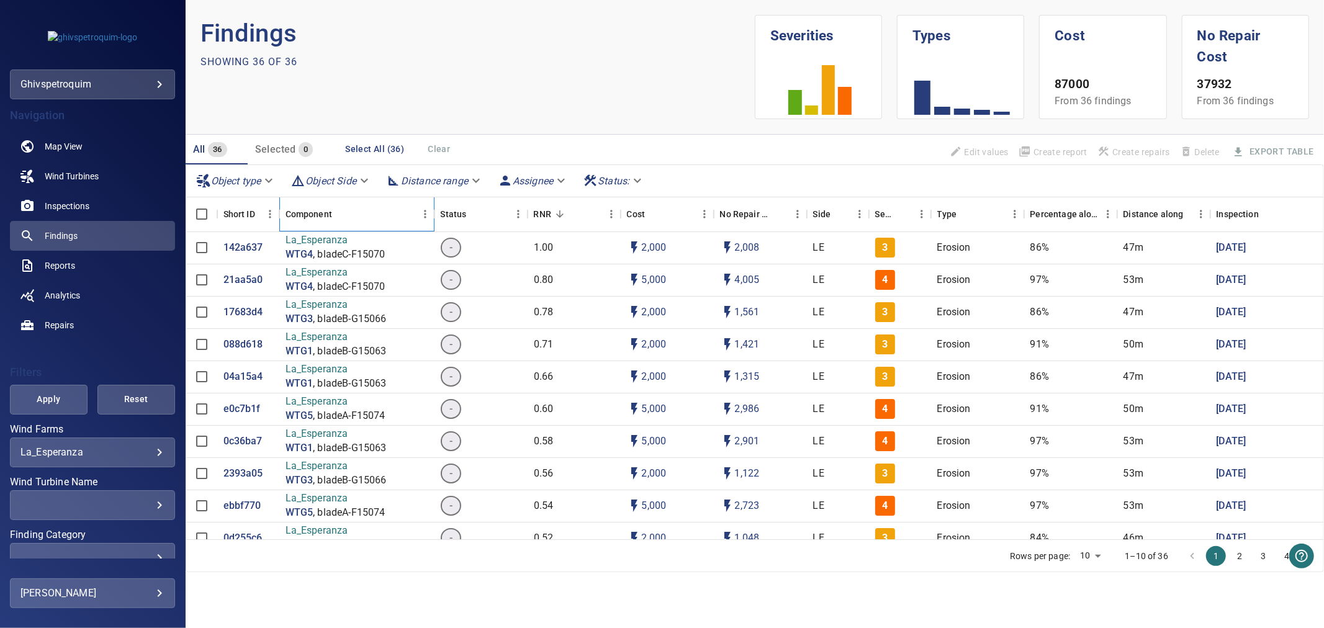
click at [315, 214] on div "Component" at bounding box center [309, 214] width 47 height 35
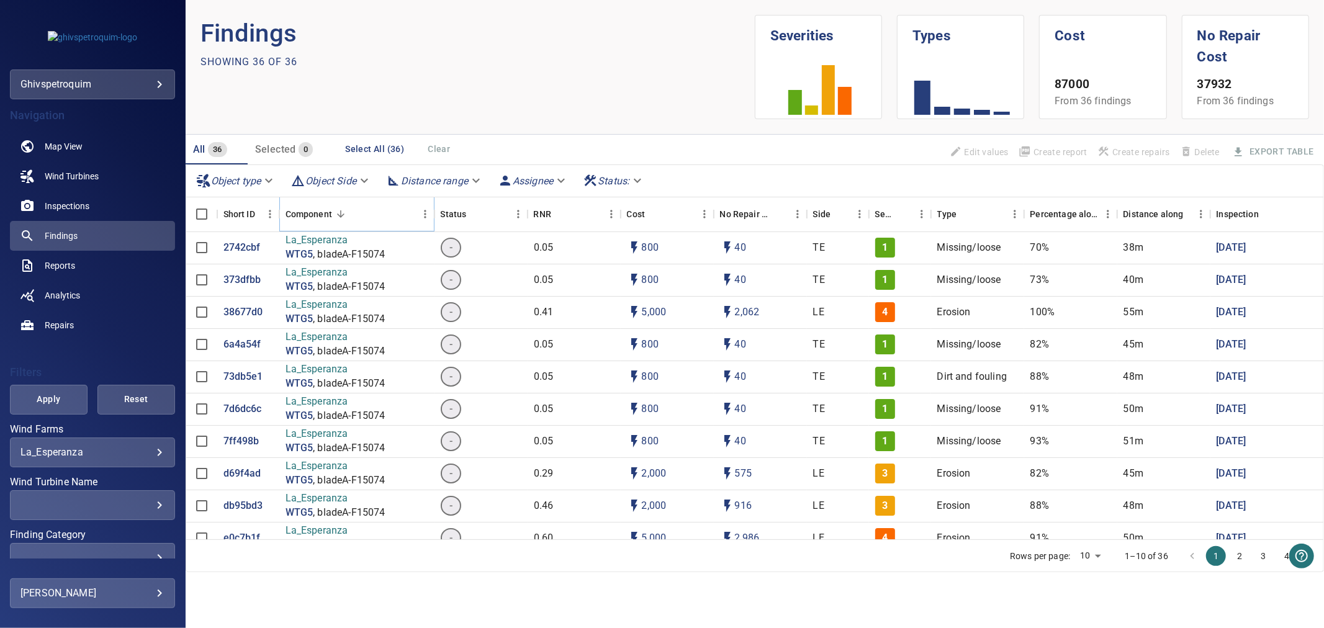
click at [348, 212] on button "Sort" at bounding box center [340, 214] width 17 height 17
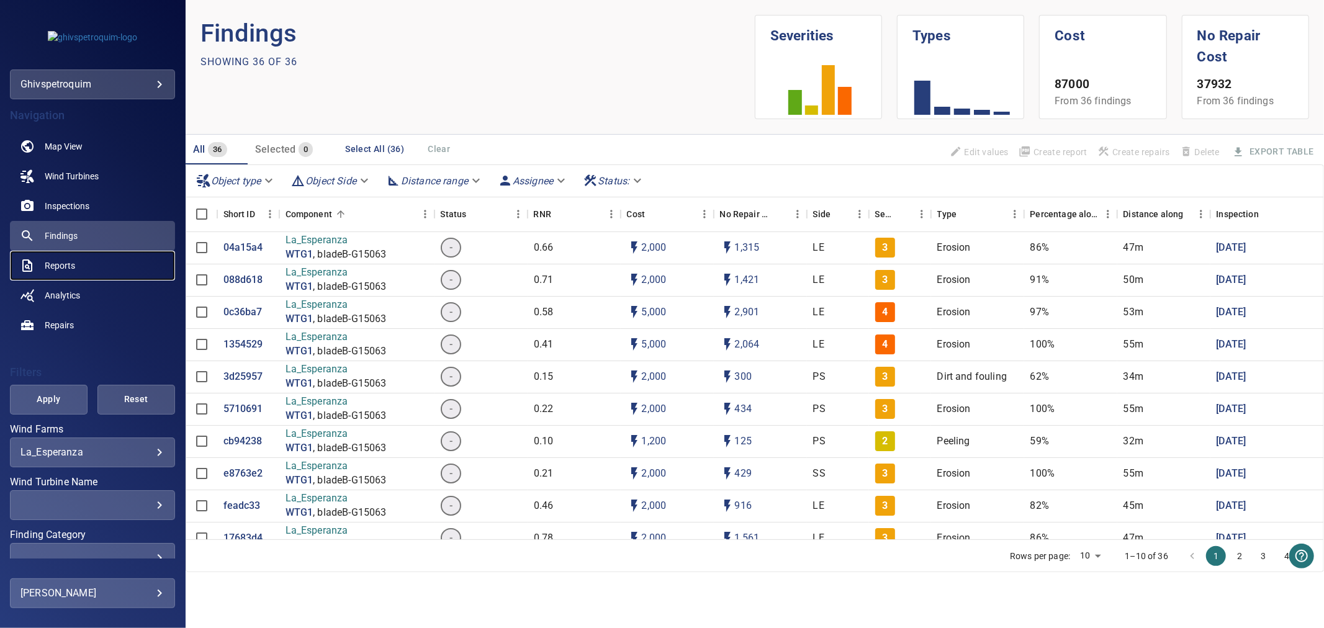
click at [97, 260] on link "Reports" at bounding box center [92, 266] width 165 height 30
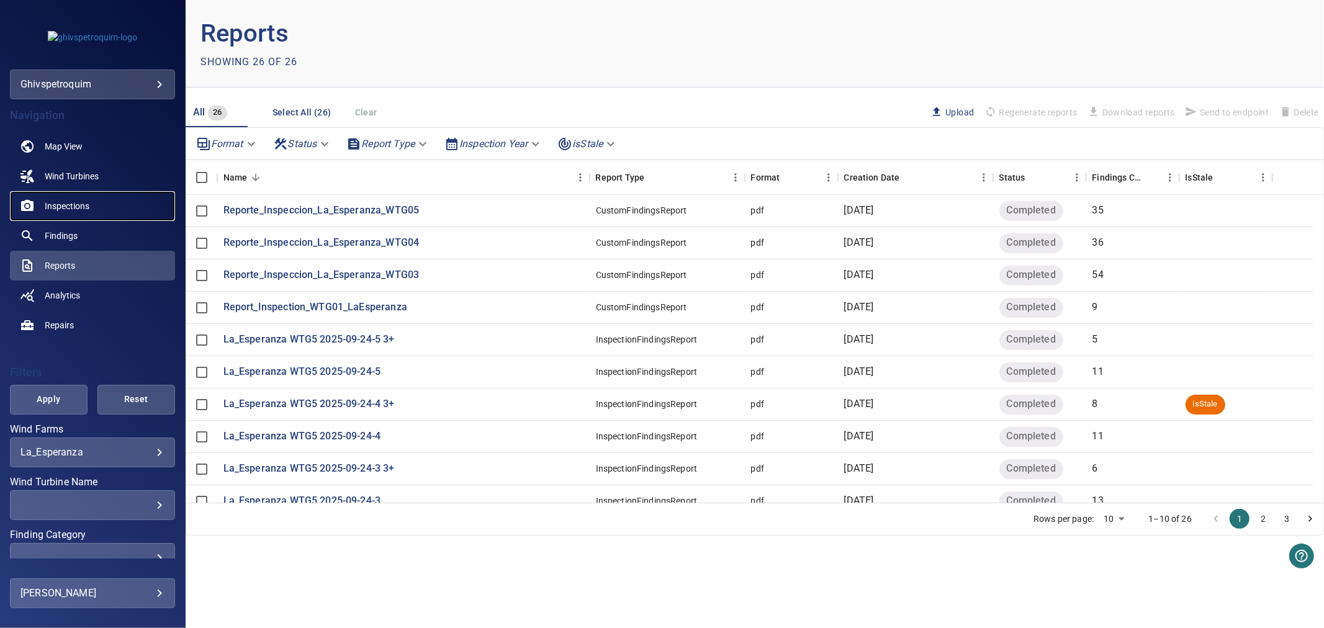
click at [71, 214] on link "Inspections" at bounding box center [92, 206] width 165 height 30
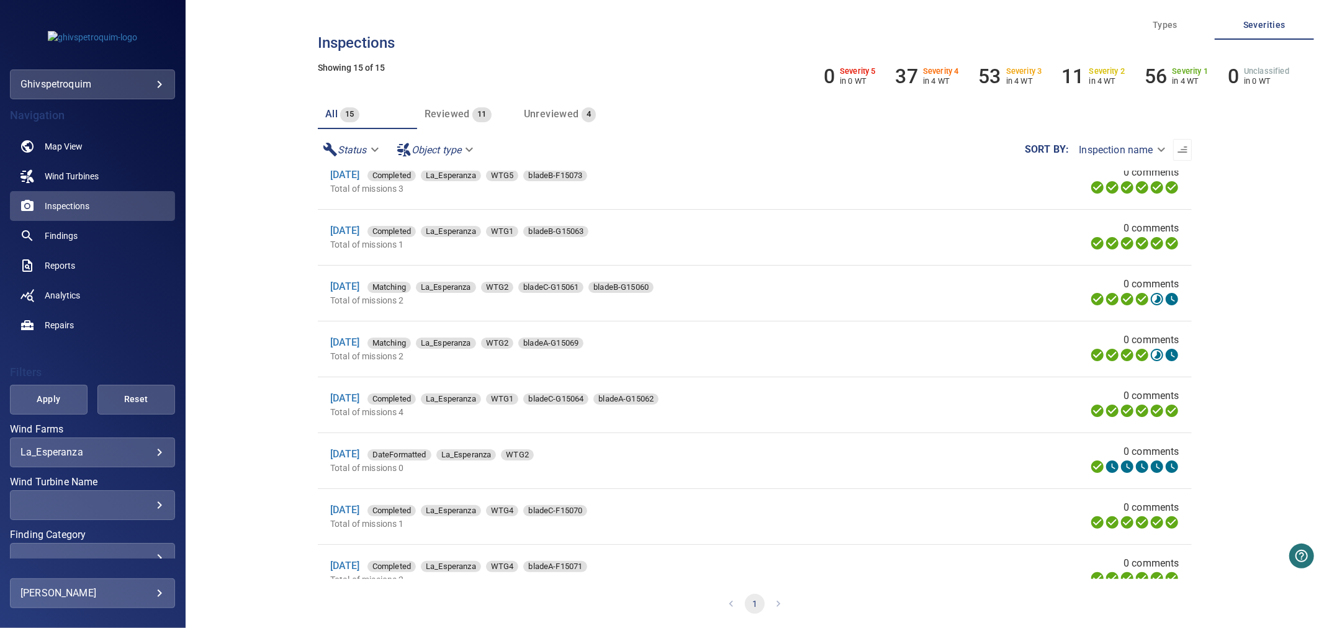
scroll to position [296, 0]
click at [360, 404] on link "23 Sep 2025" at bounding box center [345, 399] width 30 height 12
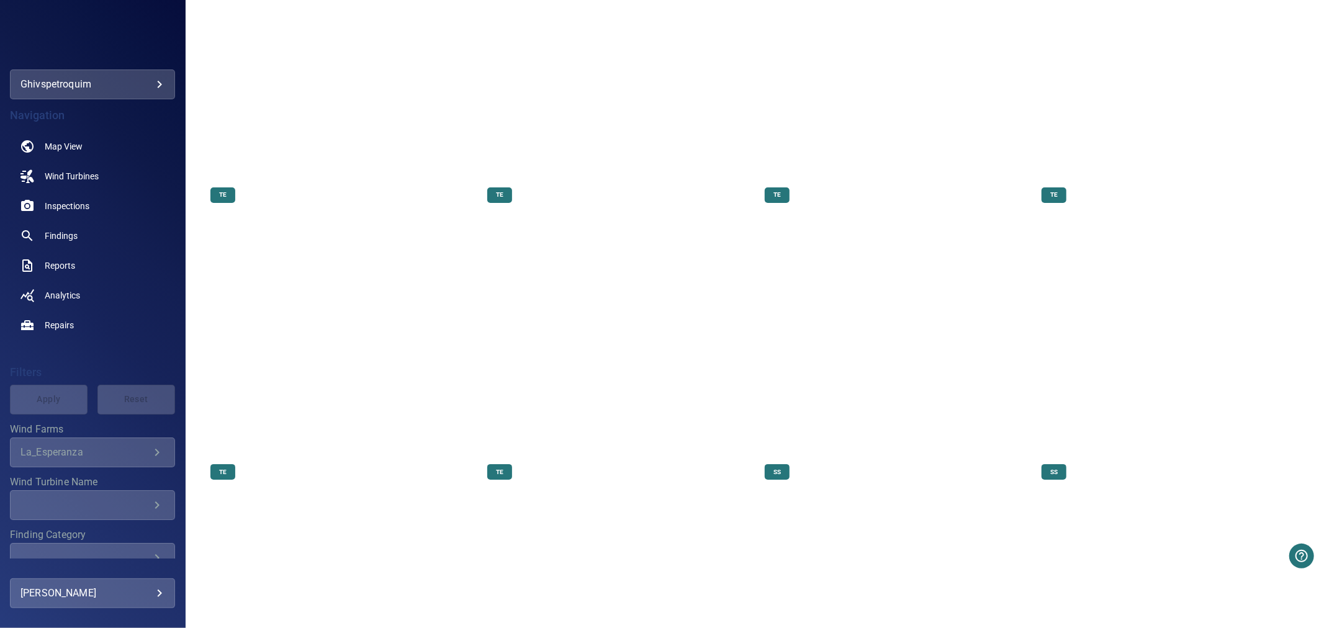
scroll to position [3794, 0]
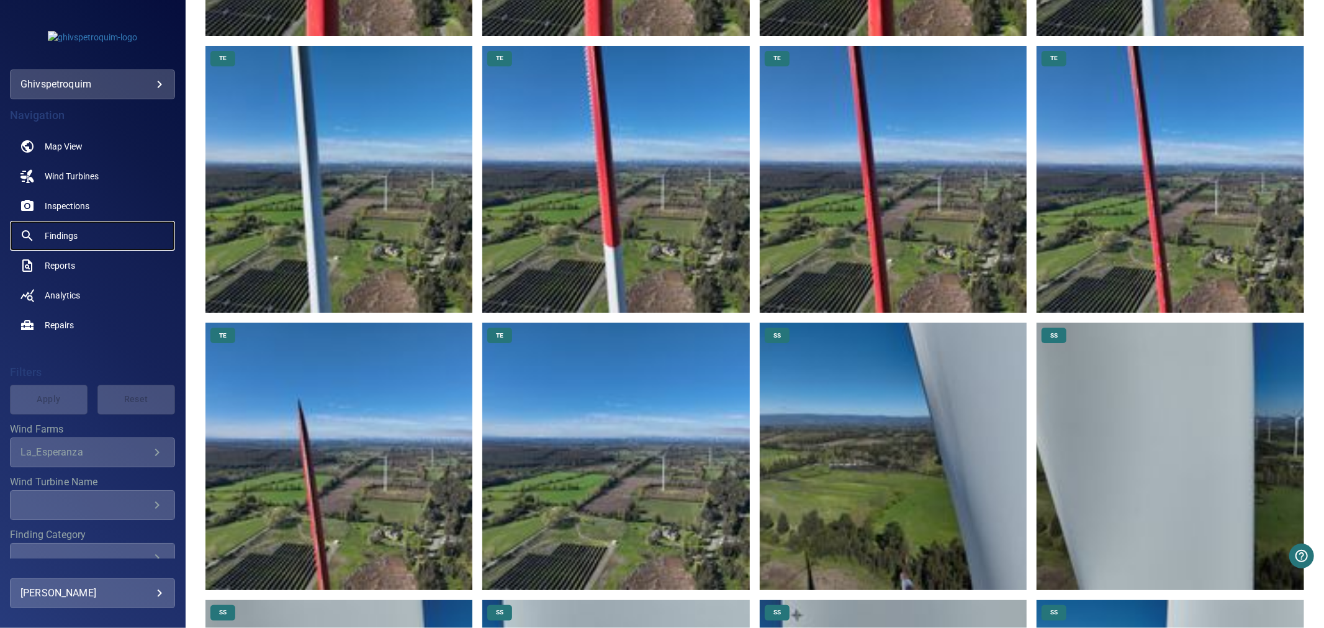
click at [81, 235] on link "Findings" at bounding box center [92, 236] width 165 height 30
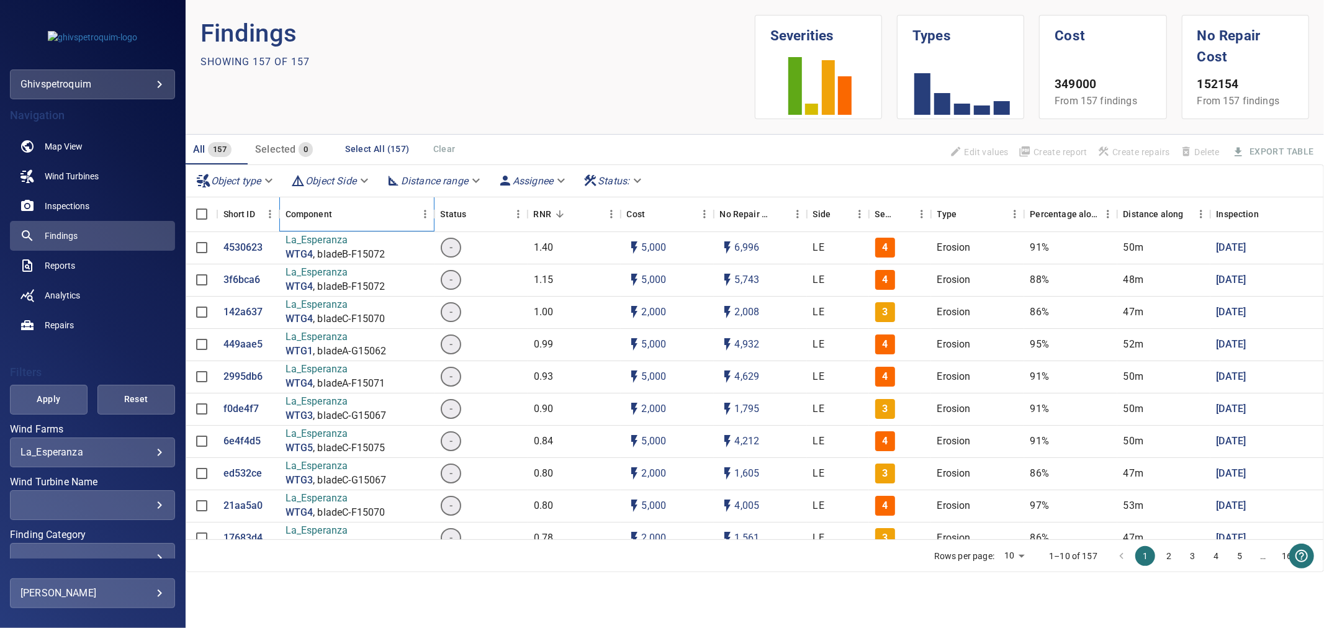
click at [313, 215] on div "Component" at bounding box center [309, 214] width 47 height 35
click at [336, 217] on icon "Sort" at bounding box center [340, 214] width 11 height 11
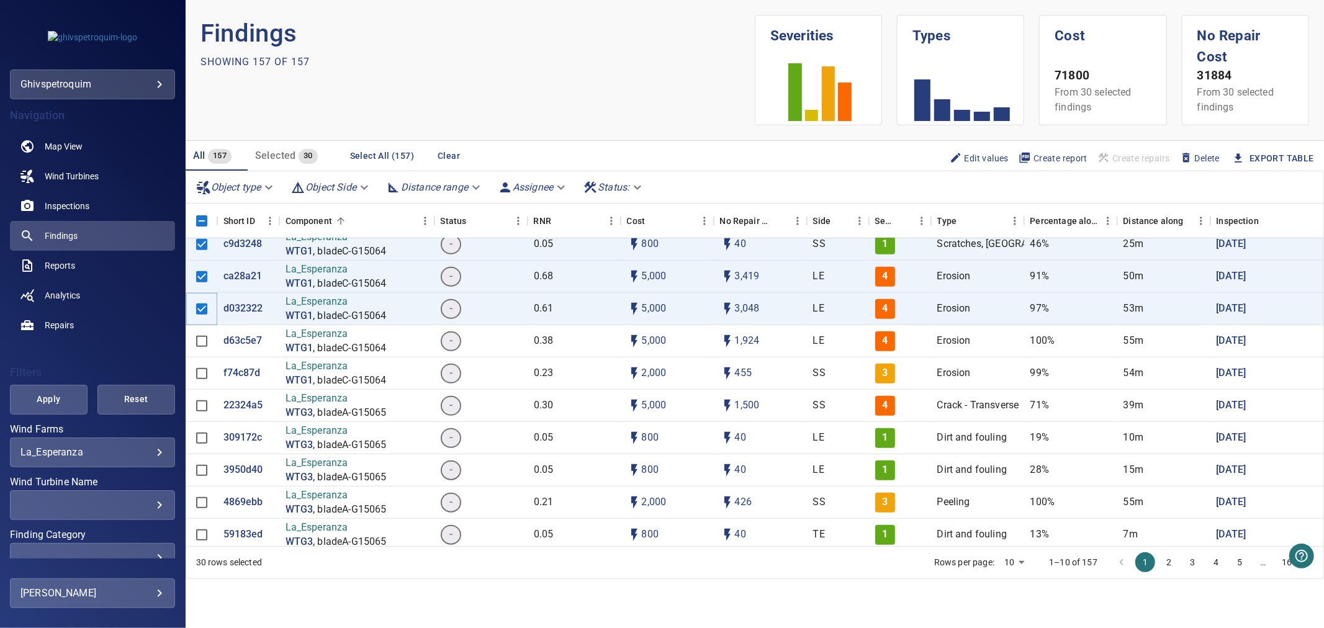
scroll to position [897, 0]
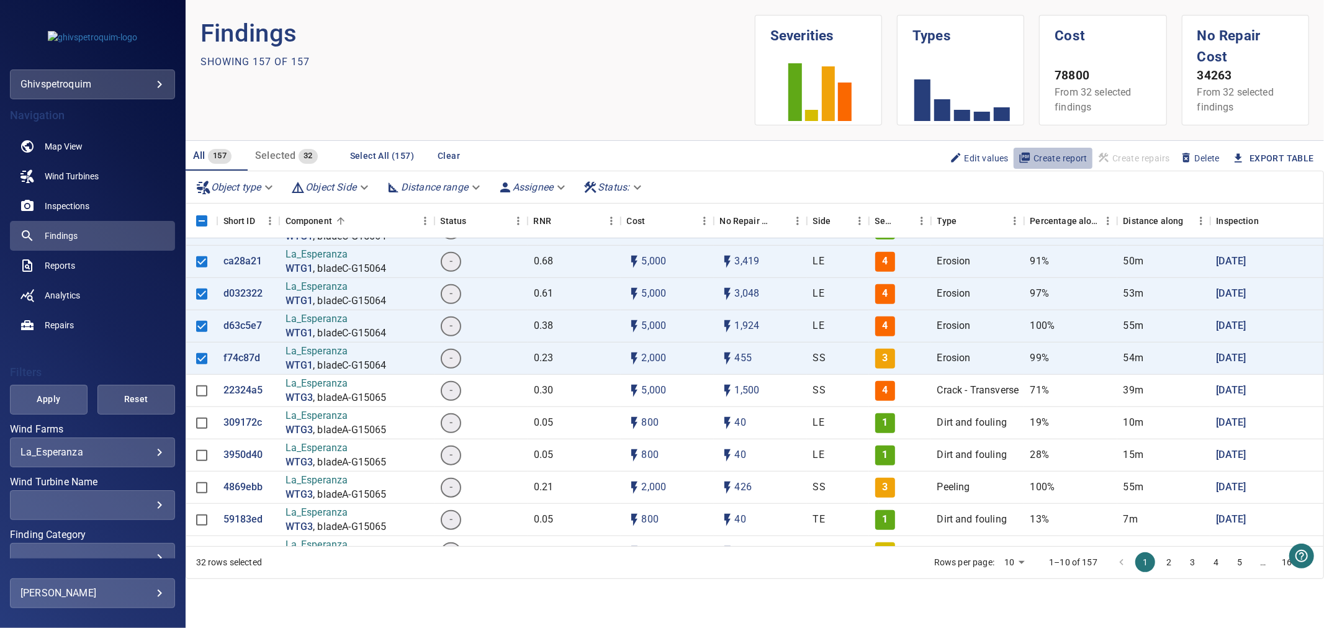
click at [1052, 152] on span "Create report" at bounding box center [1053, 159] width 69 height 14
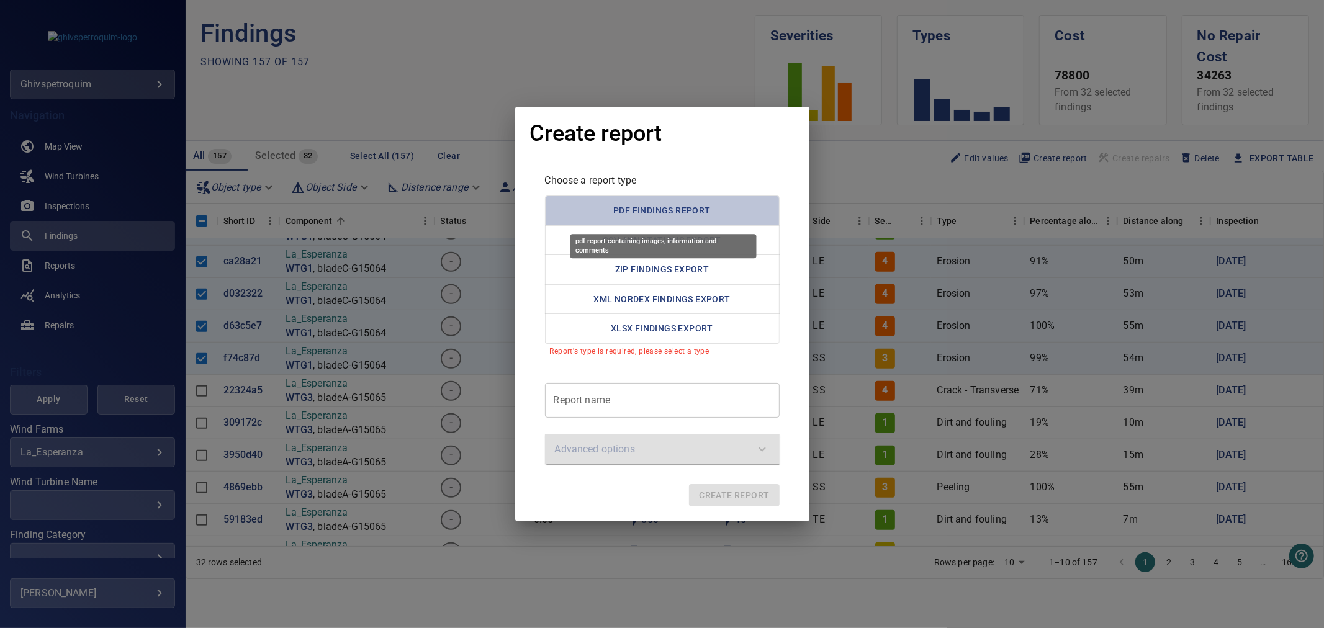
click at [694, 206] on button "PDF Findings Report" at bounding box center [662, 211] width 235 height 30
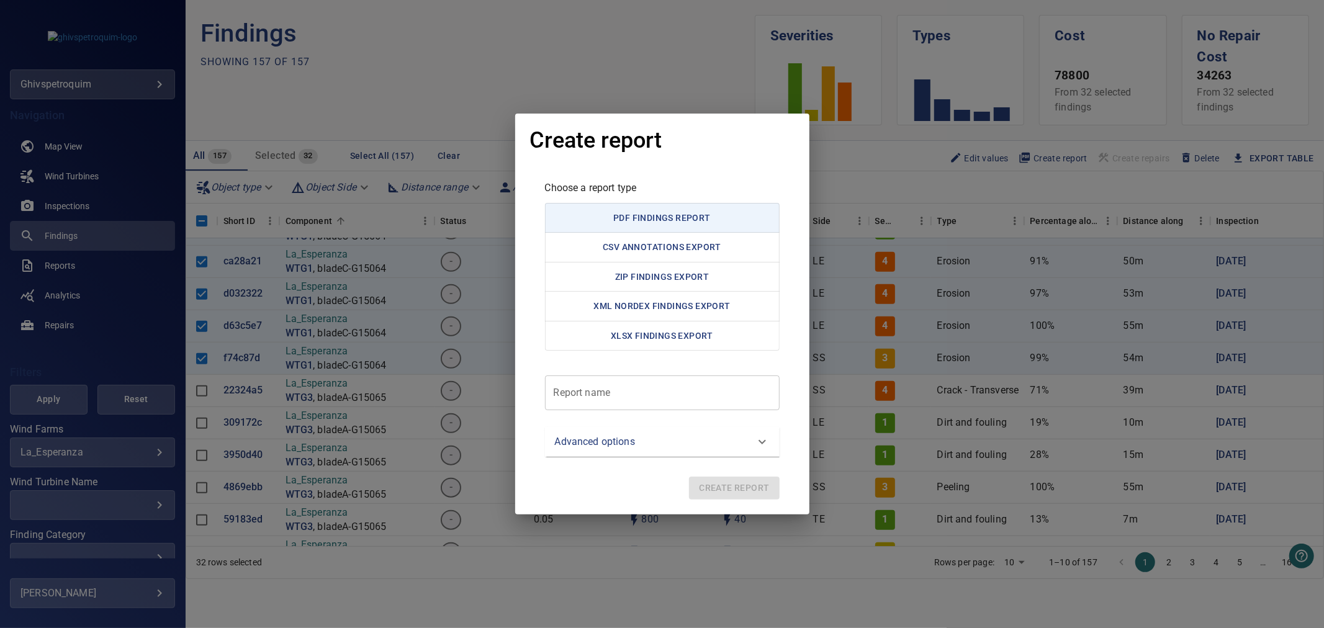
click at [635, 382] on report "Report name" at bounding box center [662, 393] width 235 height 35
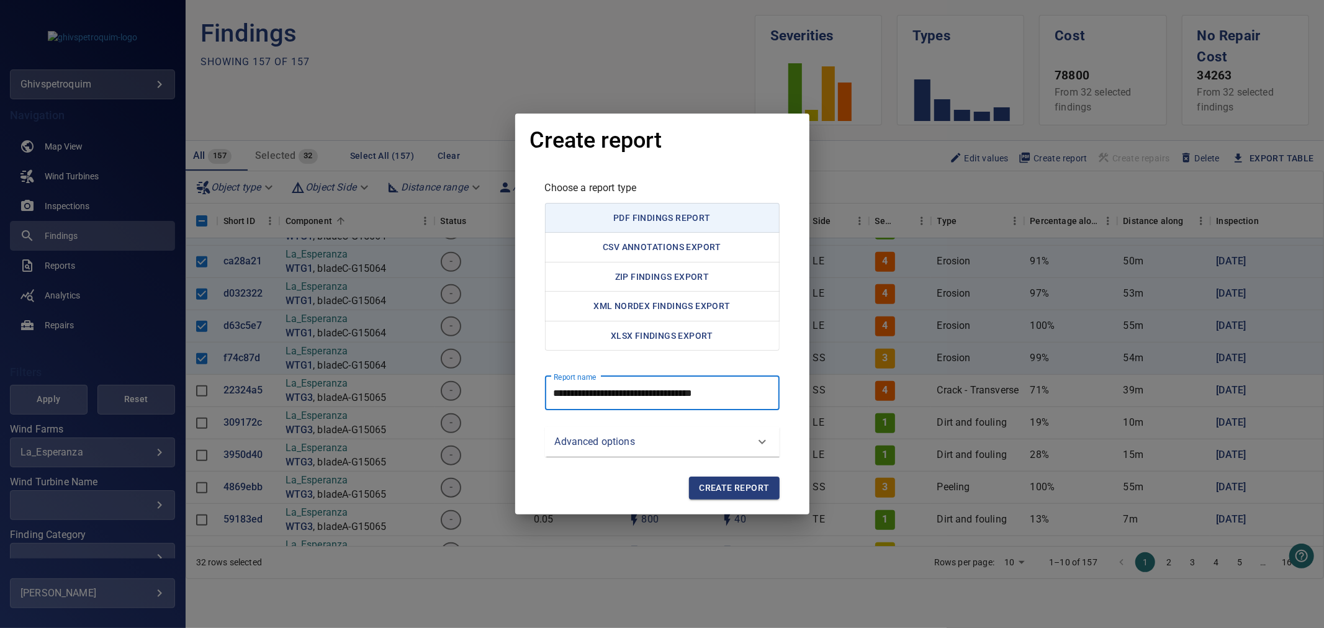
type report "**********"
click at [753, 494] on span "Create report" at bounding box center [734, 489] width 70 height 16
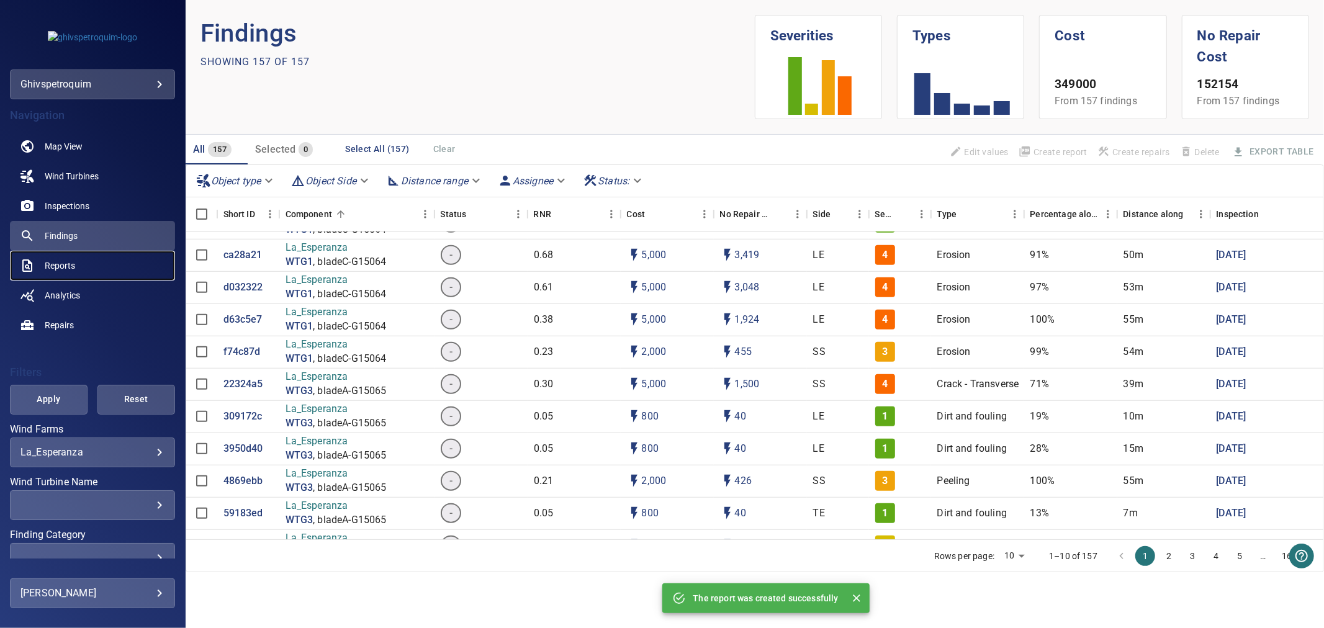
click at [83, 262] on link "Reports" at bounding box center [92, 266] width 165 height 30
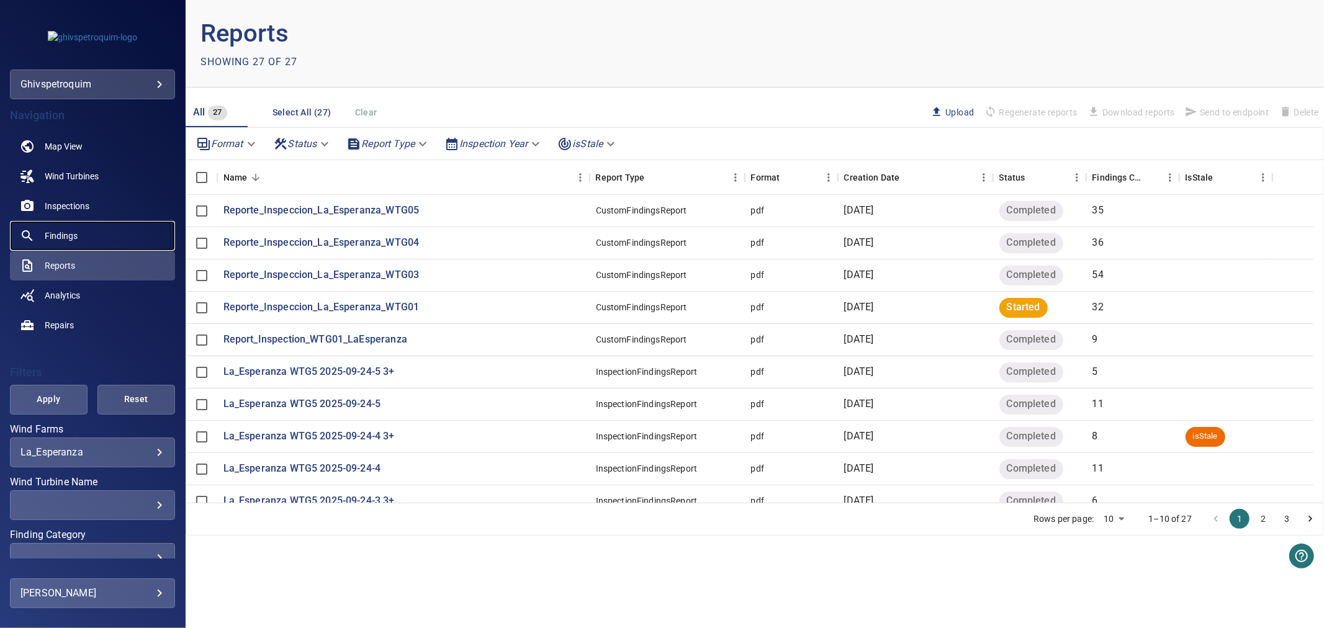
click at [89, 230] on link "Findings" at bounding box center [92, 236] width 165 height 30
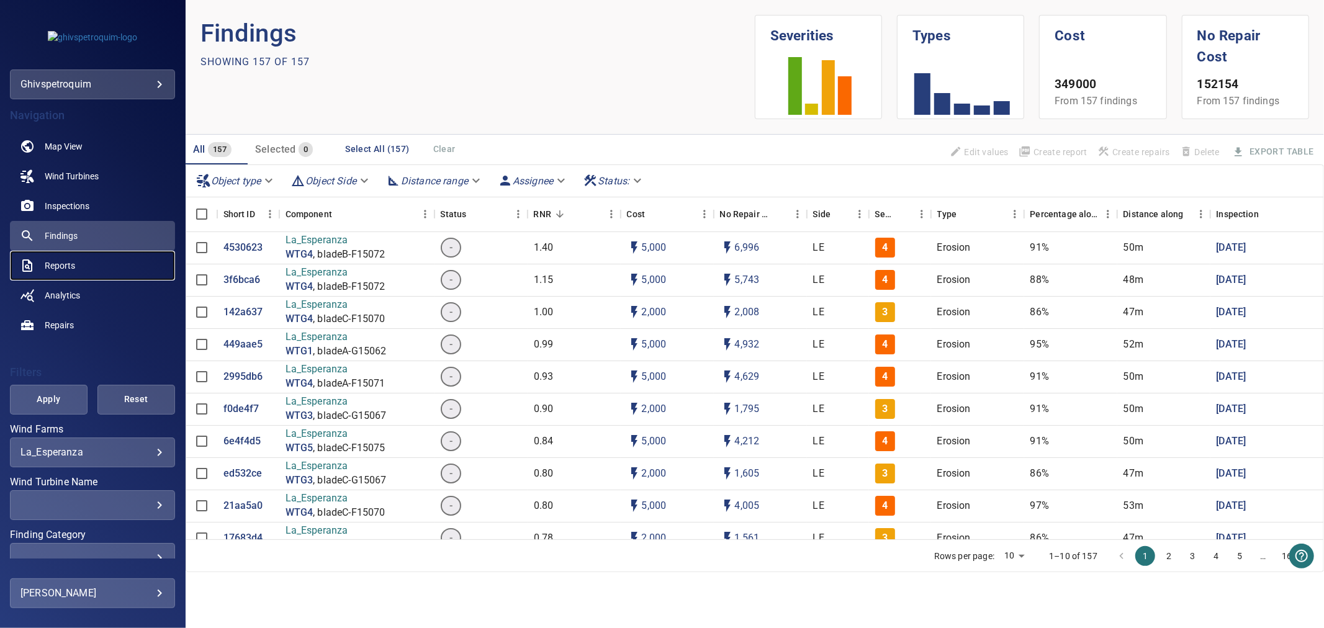
click at [57, 269] on span "Reports" at bounding box center [60, 266] width 30 height 12
